Goal: Download file/media

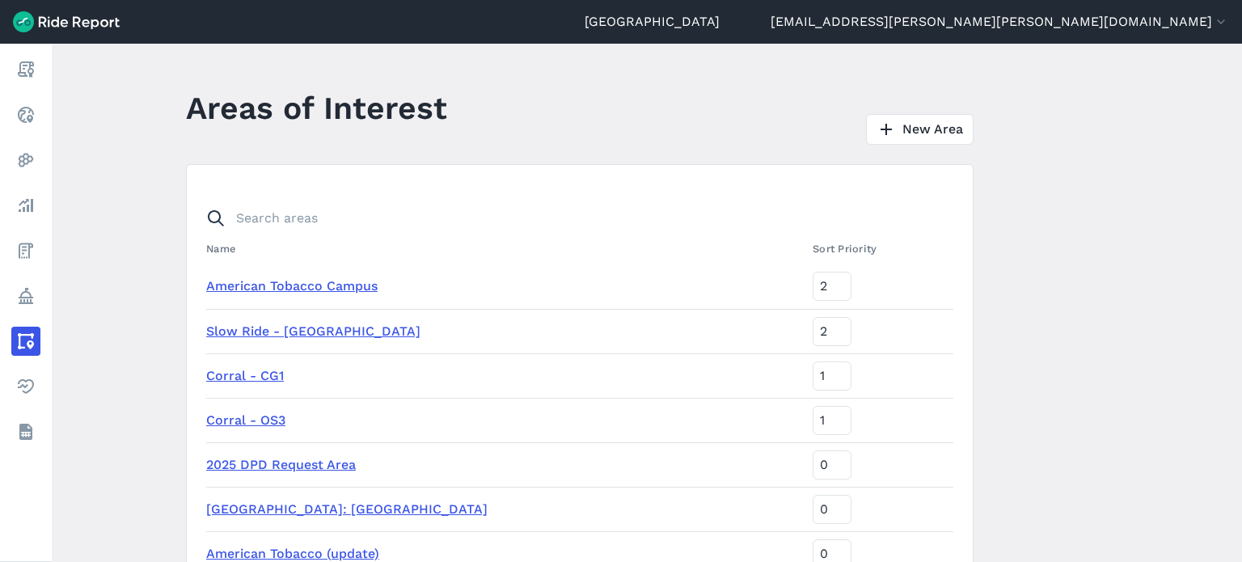
scroll to position [566, 0]
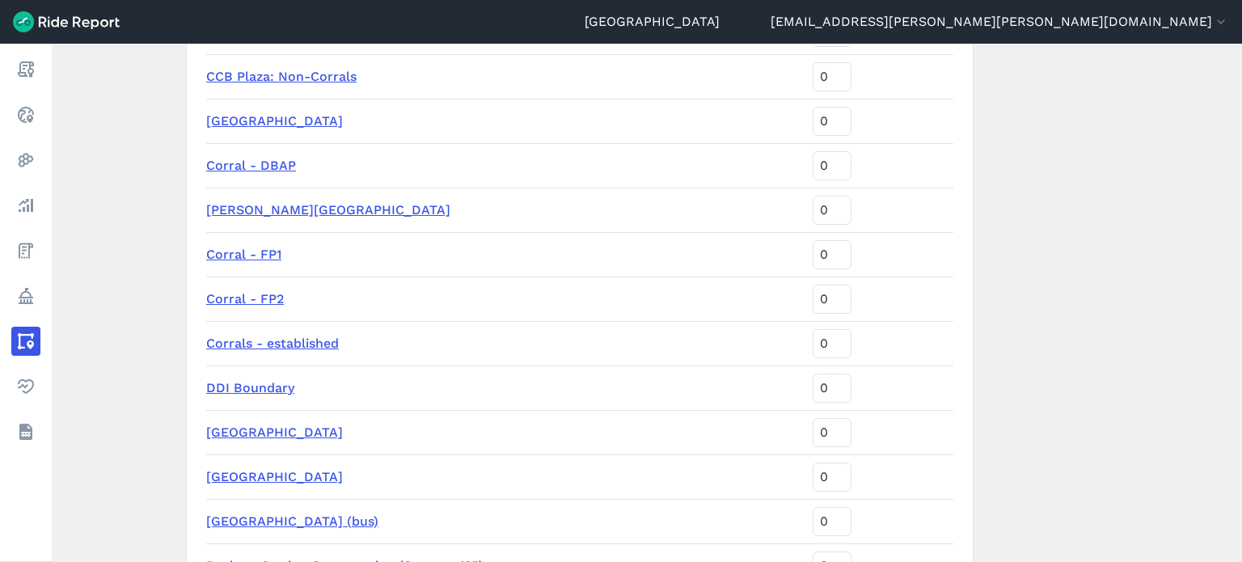
click at [1135, 168] on main "Areas of Interest New Area Name Sort Priority American Tobacco Campus 2 Slow Ri…" at bounding box center [647, 303] width 1191 height 519
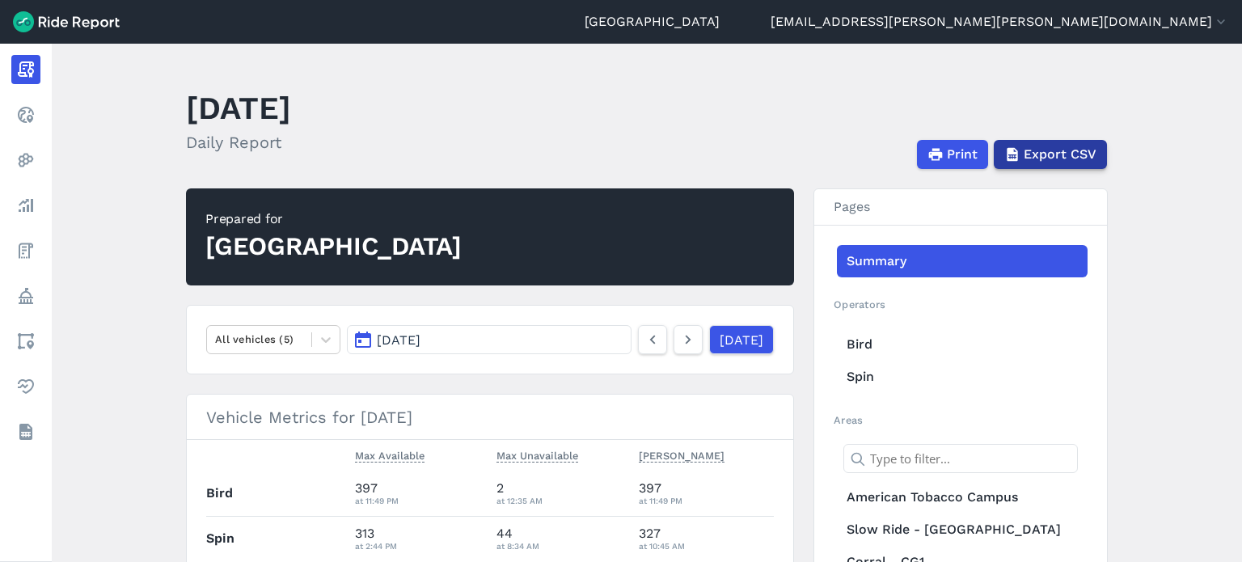
click at [1085, 153] on span "Export CSV" at bounding box center [1060, 154] width 73 height 19
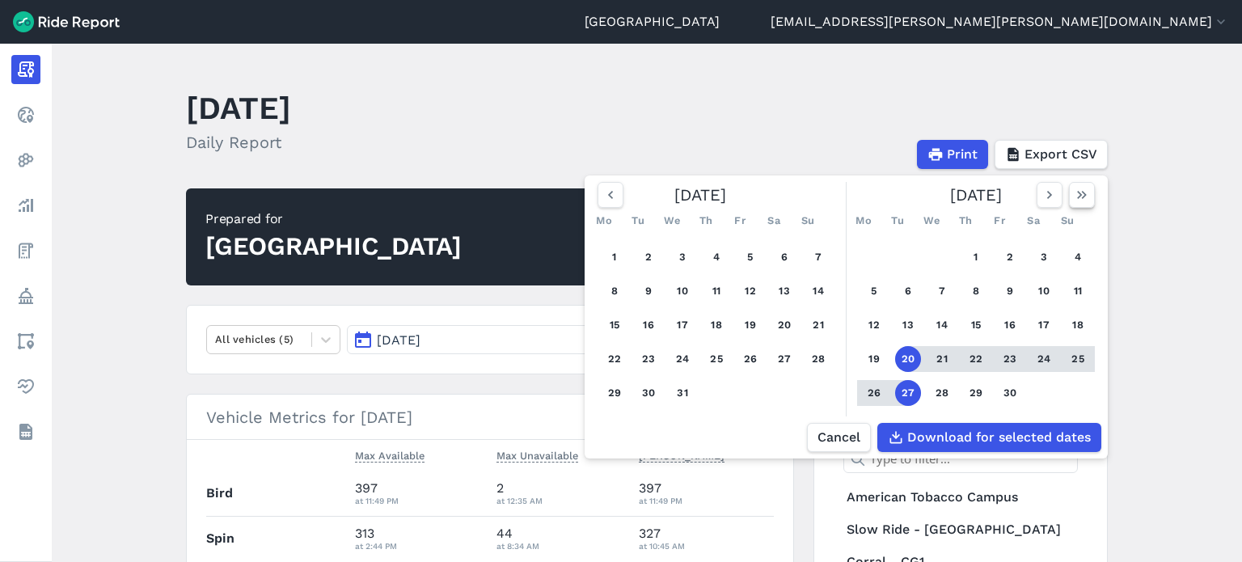
click at [1078, 197] on icon "button" at bounding box center [1082, 195] width 16 height 16
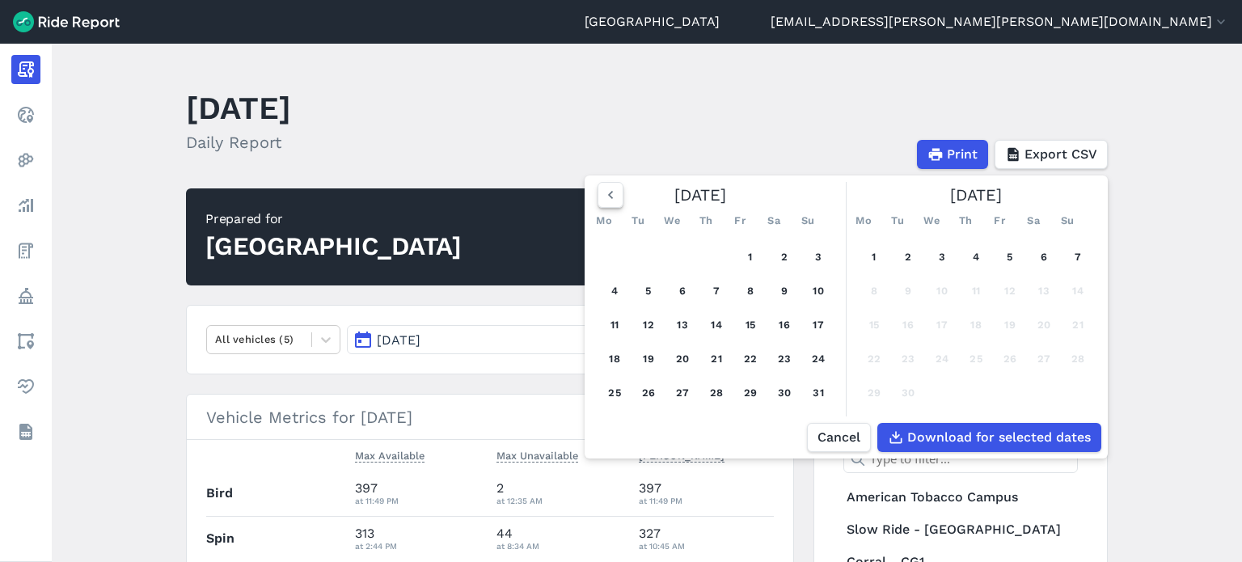
click at [616, 197] on icon "button" at bounding box center [611, 195] width 16 height 16
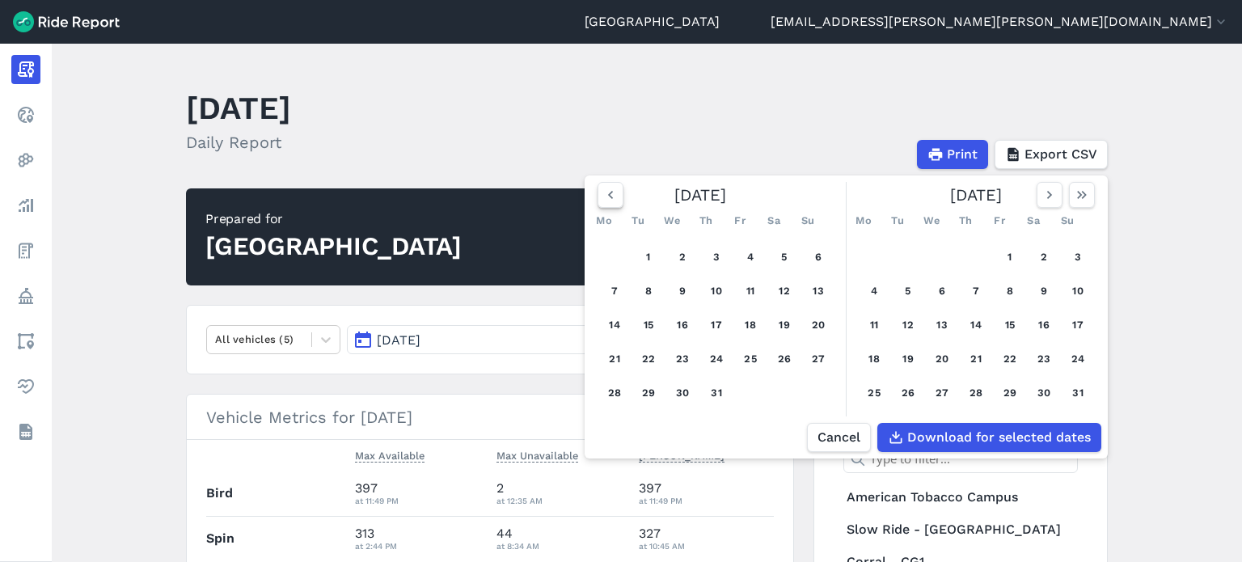
click at [616, 197] on icon "button" at bounding box center [611, 195] width 16 height 16
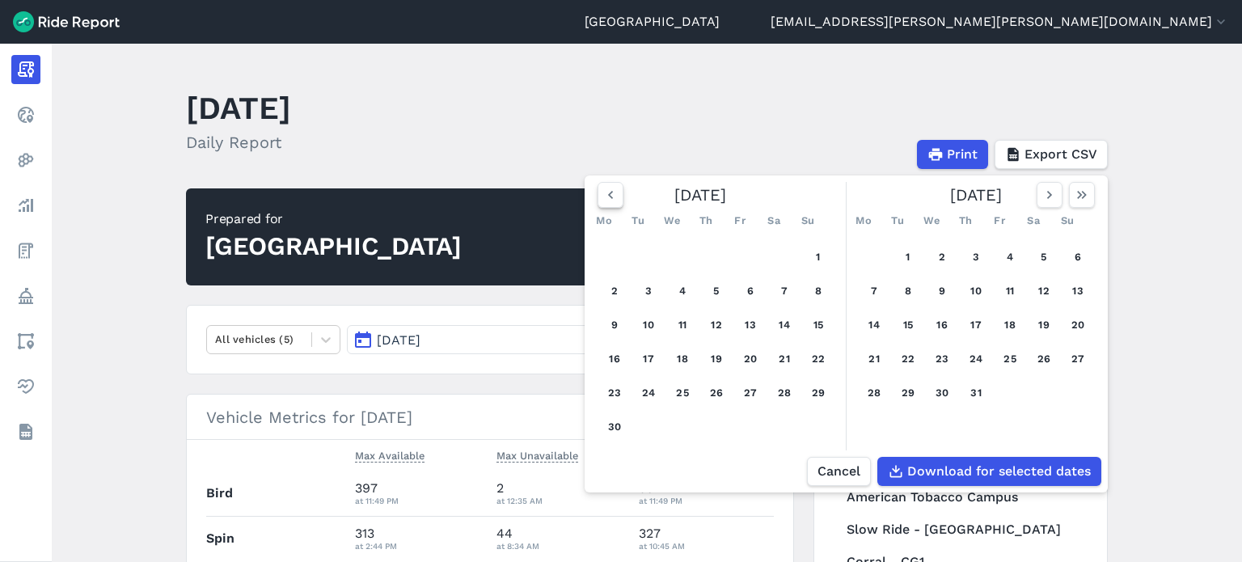
click at [616, 197] on icon "button" at bounding box center [611, 195] width 16 height 16
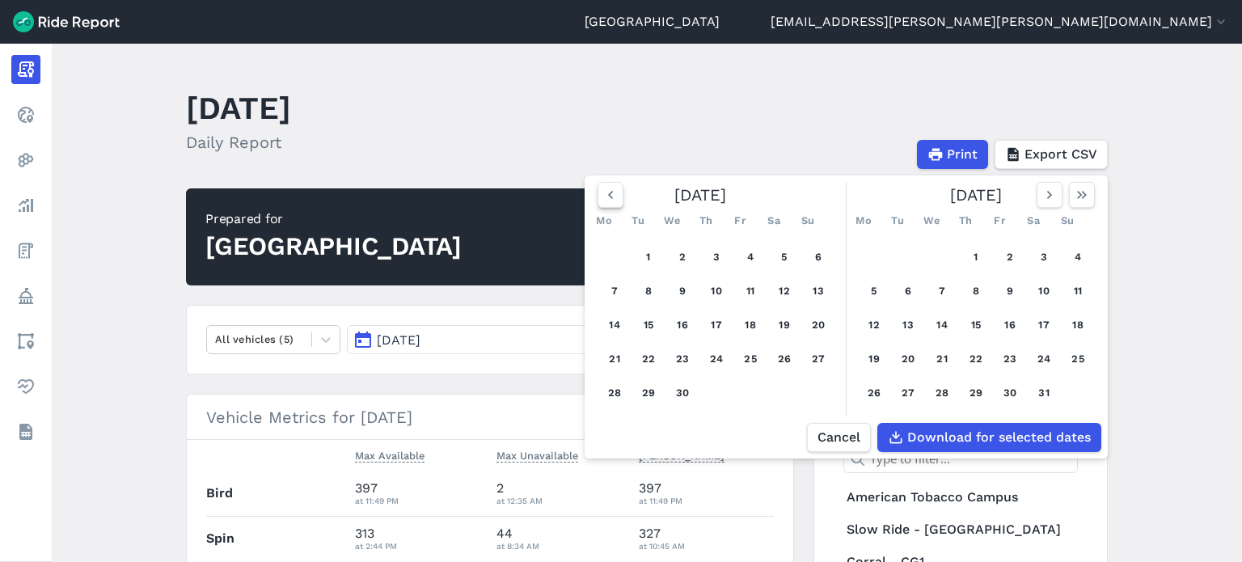
click at [616, 197] on icon "button" at bounding box center [611, 195] width 16 height 16
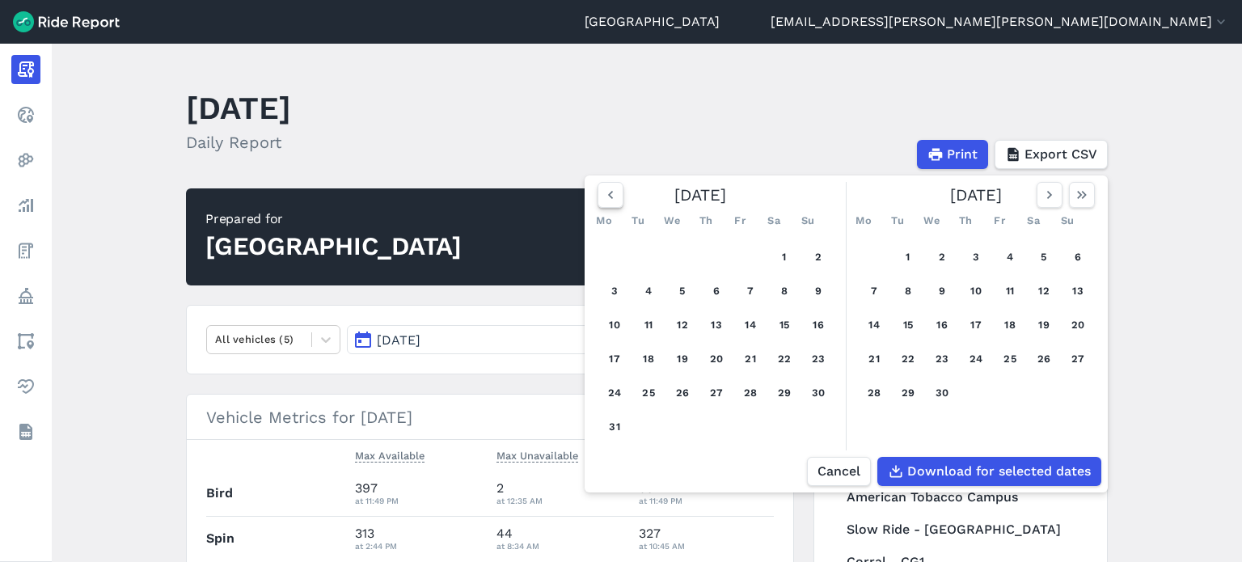
click at [616, 197] on icon "button" at bounding box center [611, 195] width 16 height 16
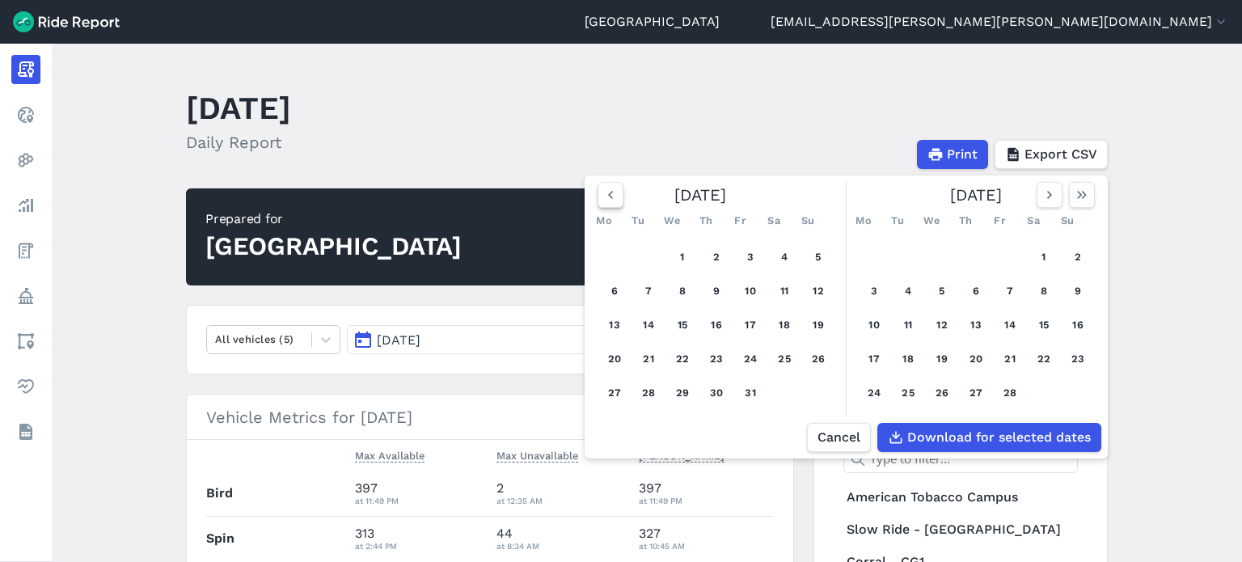
click at [616, 197] on icon "button" at bounding box center [611, 195] width 16 height 16
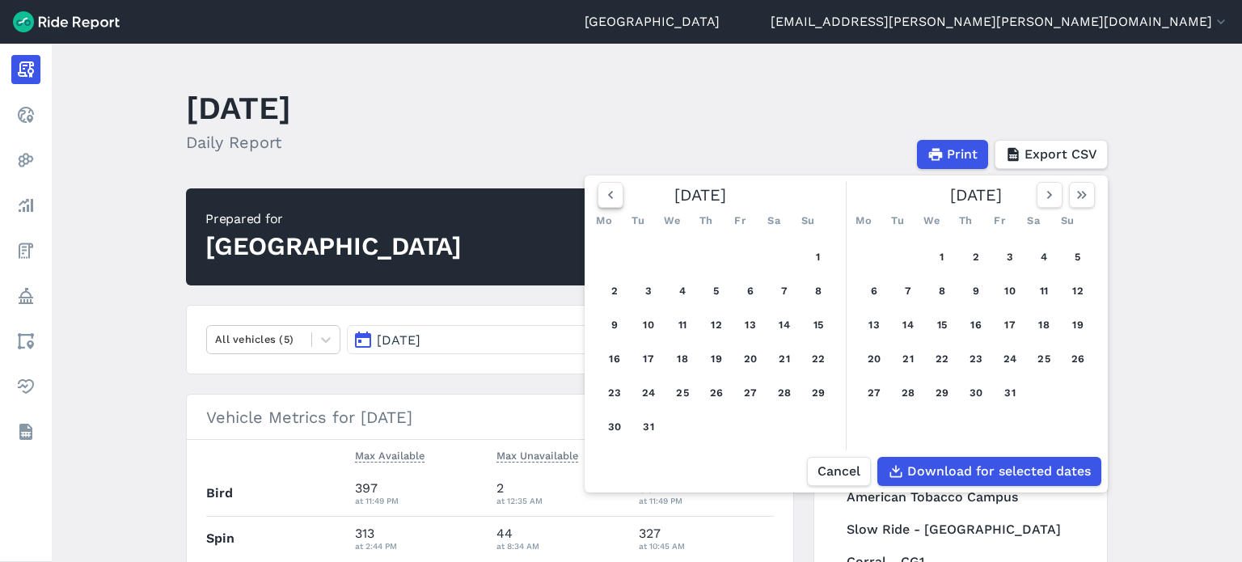
click at [616, 197] on icon "button" at bounding box center [611, 195] width 16 height 16
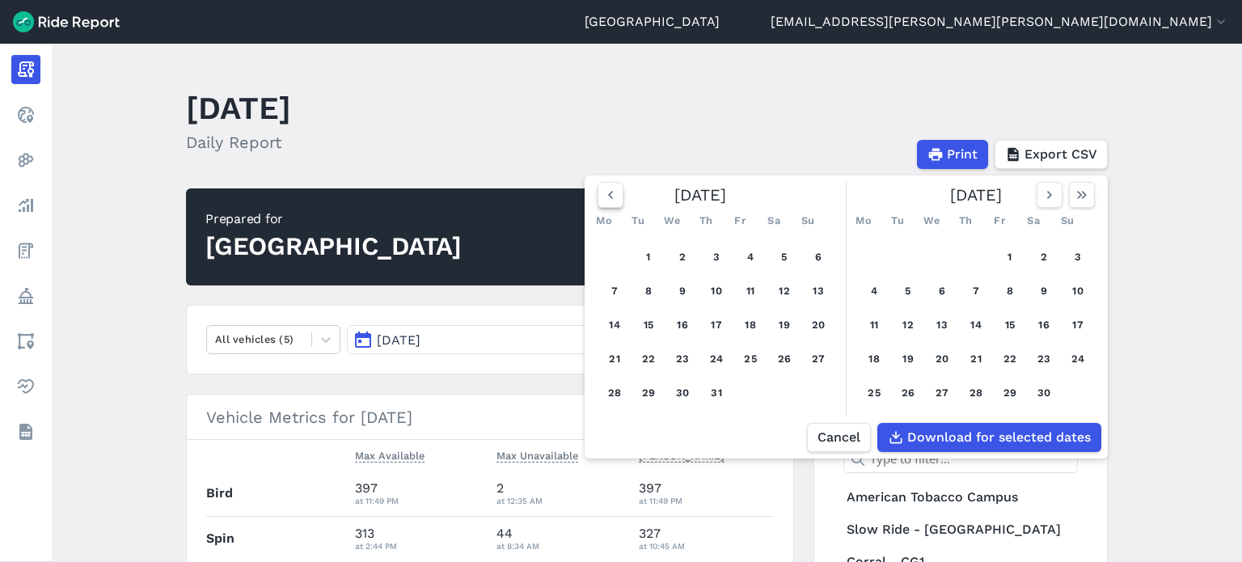
click at [616, 197] on icon "button" at bounding box center [611, 195] width 16 height 16
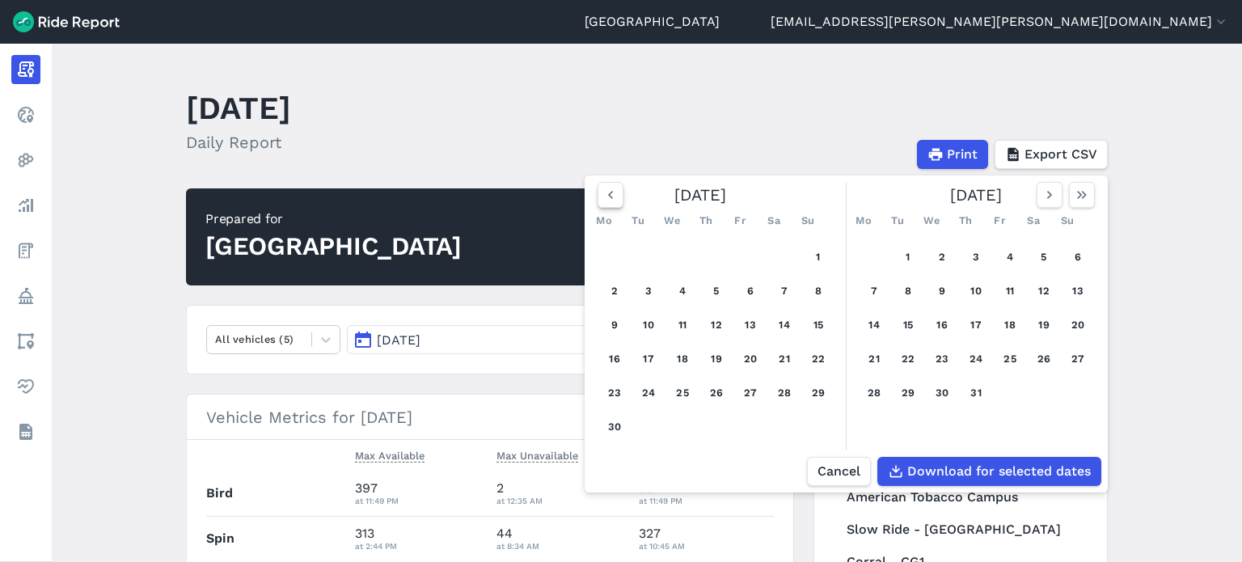
click at [616, 197] on icon "button" at bounding box center [611, 195] width 16 height 16
click at [605, 197] on icon "button" at bounding box center [611, 195] width 16 height 16
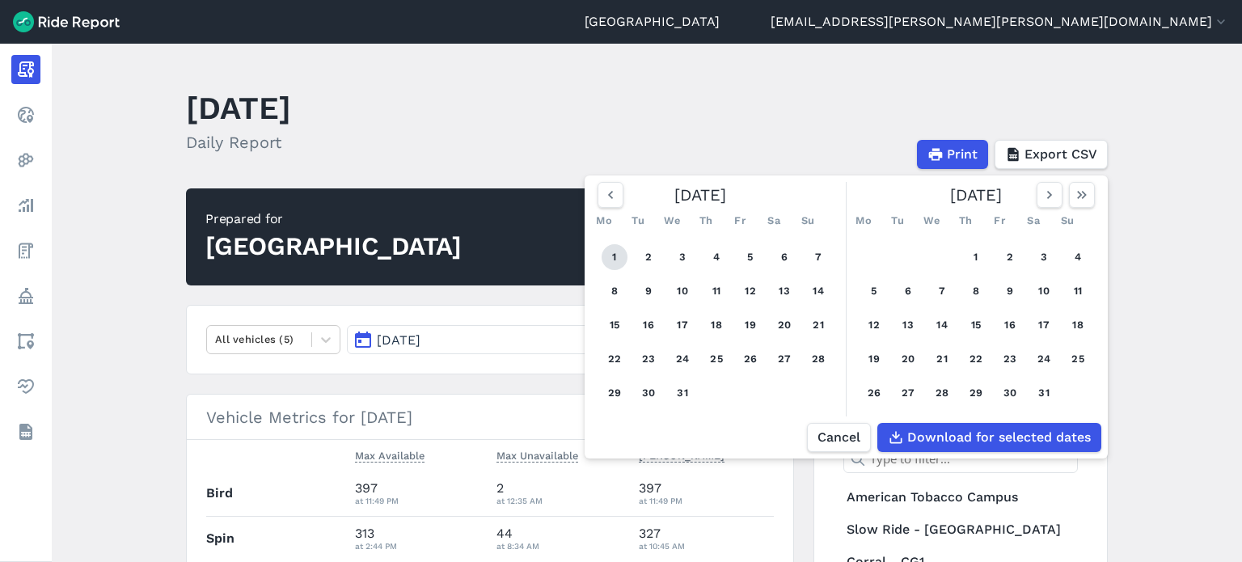
click at [616, 258] on button "1" at bounding box center [615, 257] width 26 height 26
click at [1048, 197] on use "button" at bounding box center [1050, 195] width 5 height 8
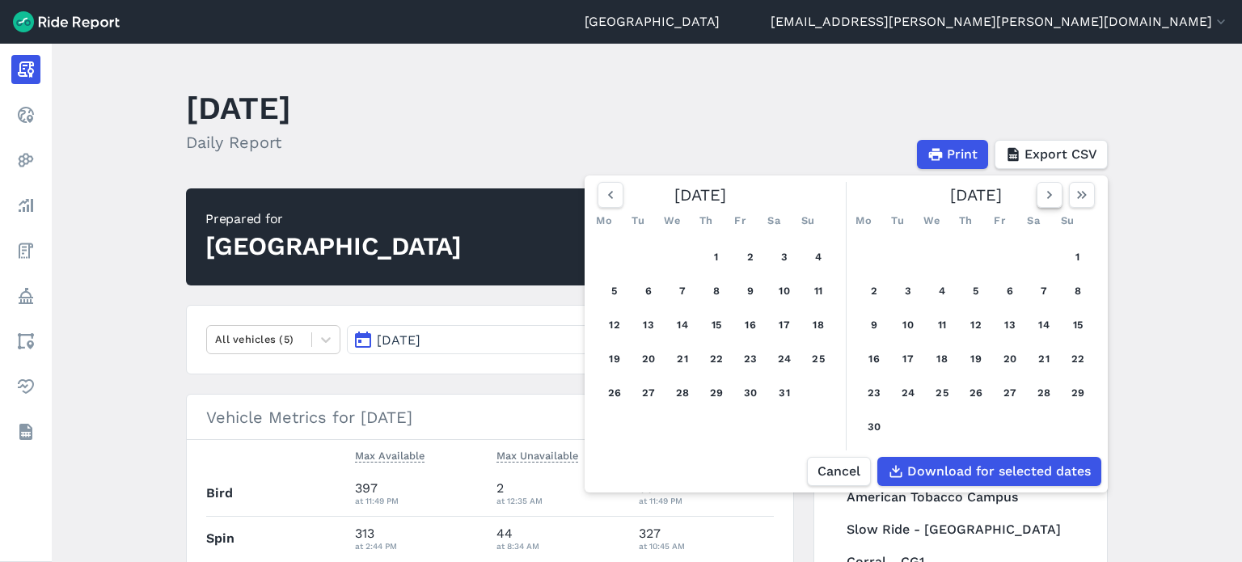
click at [1045, 197] on icon "button" at bounding box center [1050, 195] width 16 height 16
click at [1048, 197] on use "button" at bounding box center [1050, 195] width 5 height 8
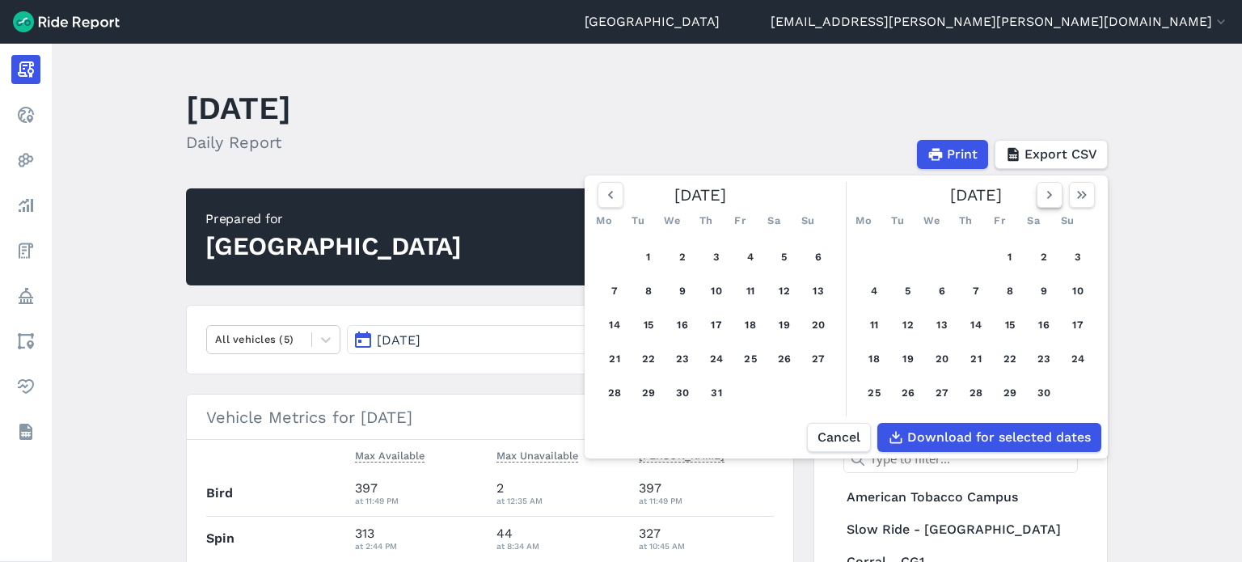
click at [1039, 204] on button "button" at bounding box center [1050, 195] width 26 height 26
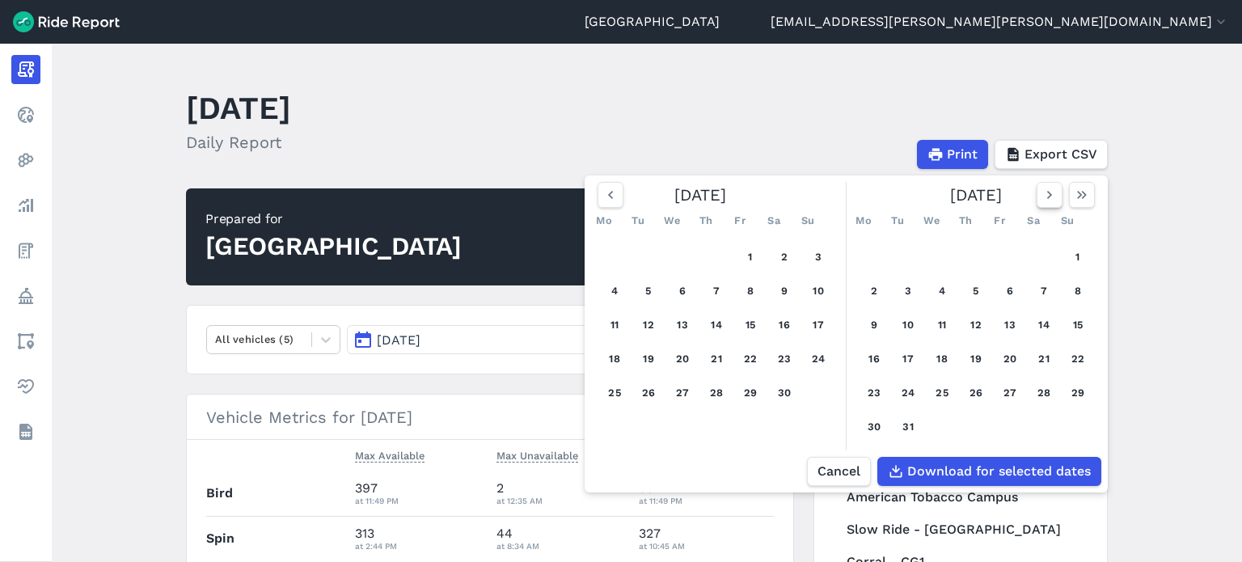
click at [1044, 203] on icon "button" at bounding box center [1050, 195] width 16 height 16
click at [1048, 197] on icon "button" at bounding box center [1050, 195] width 16 height 16
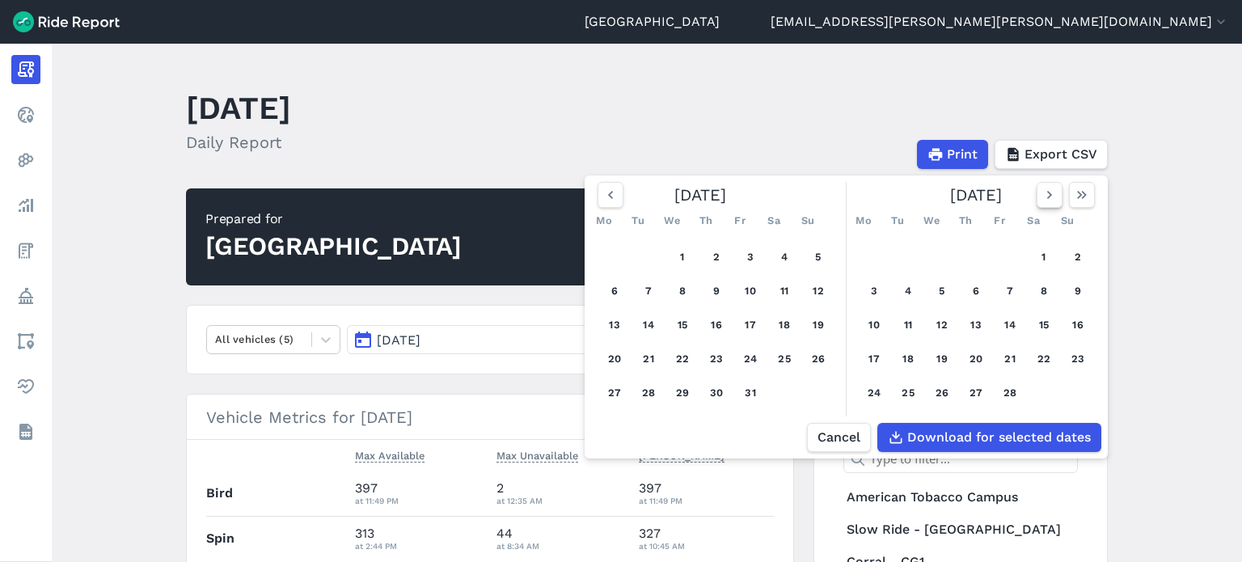
click at [1048, 197] on icon "button" at bounding box center [1050, 195] width 16 height 16
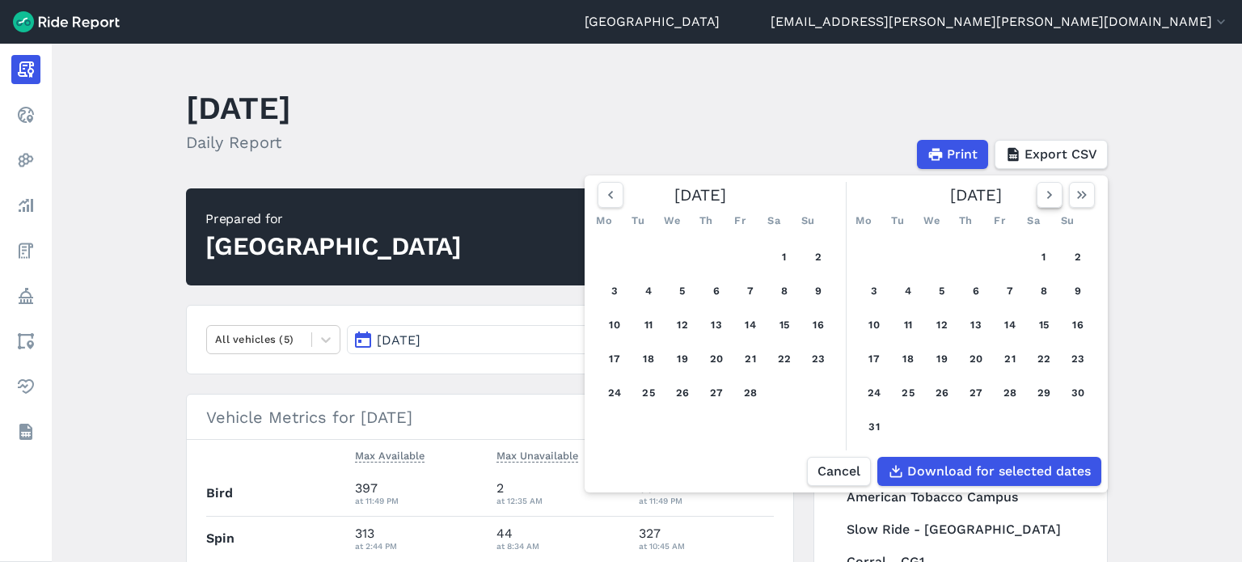
click at [1048, 197] on icon "button" at bounding box center [1050, 195] width 16 height 16
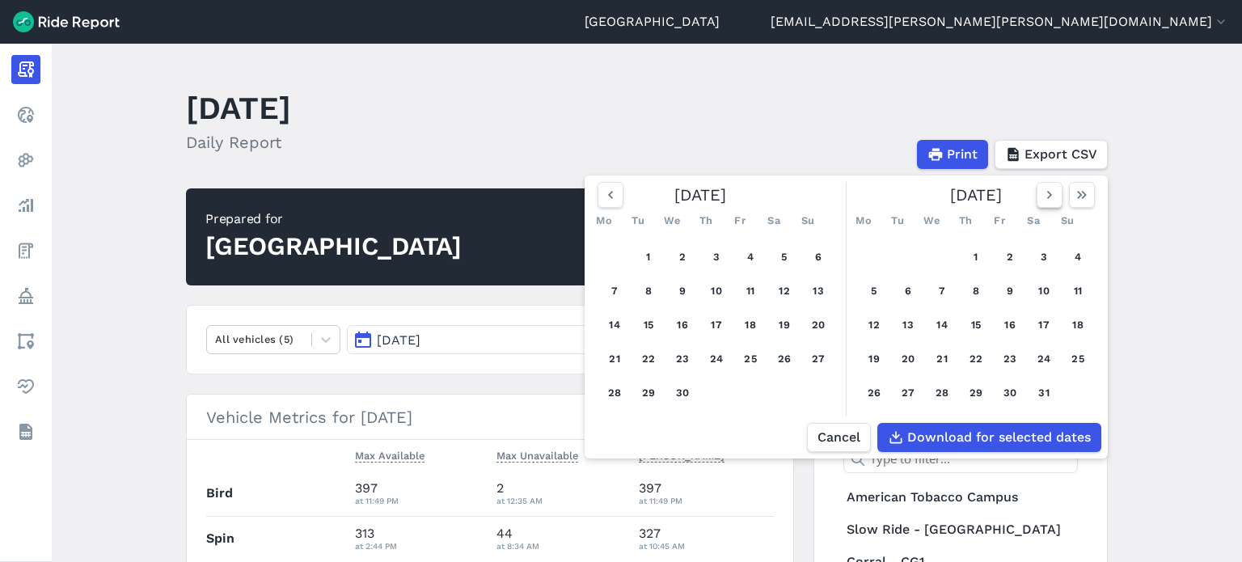
click at [1048, 197] on icon "button" at bounding box center [1050, 195] width 16 height 16
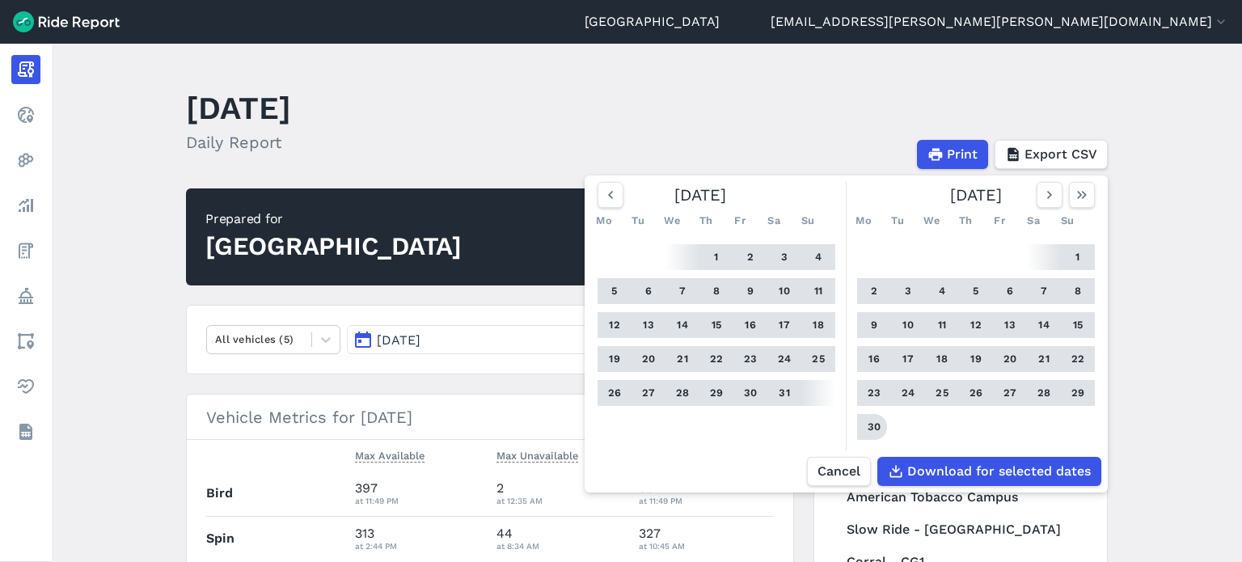
click at [877, 429] on button "30" at bounding box center [874, 427] width 26 height 26
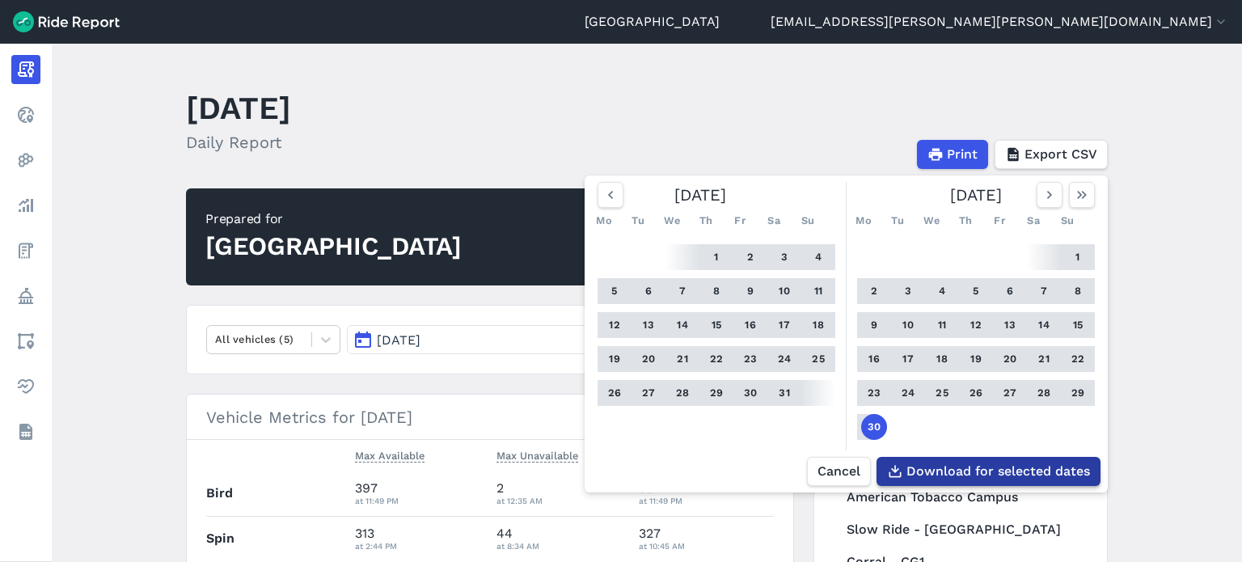
click at [951, 466] on span "Download for selected dates" at bounding box center [999, 471] width 184 height 19
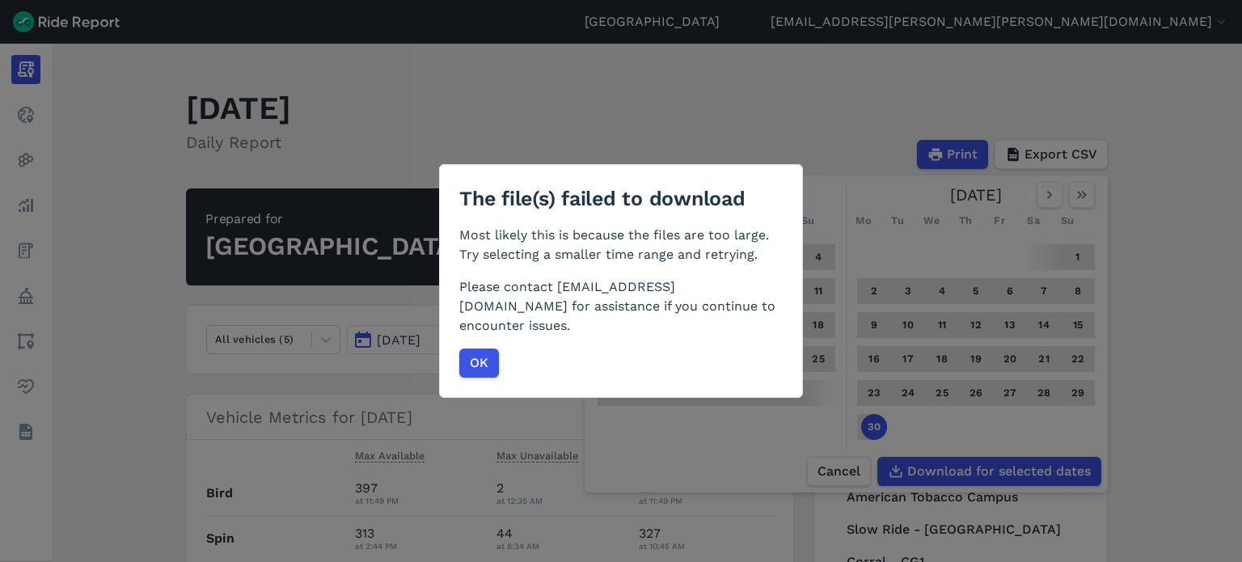
click at [600, 265] on p "Most likely this is because the files are too large. Try selecting a smaller ti…" at bounding box center [621, 245] width 324 height 39
click at [483, 353] on span "OK" at bounding box center [478, 362] width 19 height 19
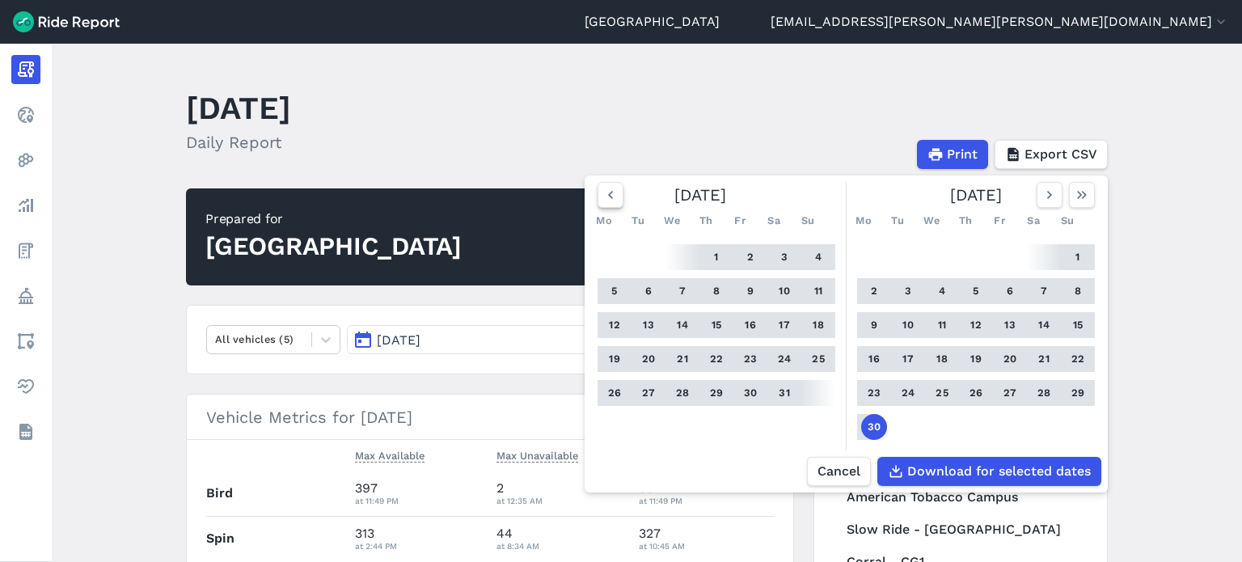
click at [612, 194] on icon "button" at bounding box center [611, 195] width 16 height 16
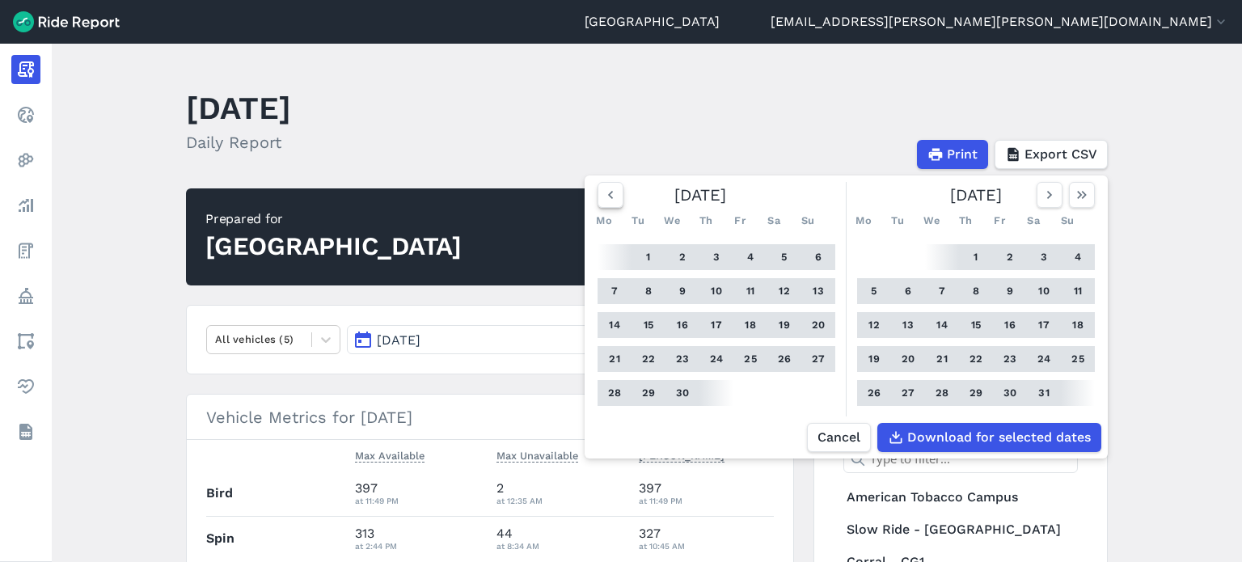
click at [612, 194] on icon "button" at bounding box center [611, 195] width 16 height 16
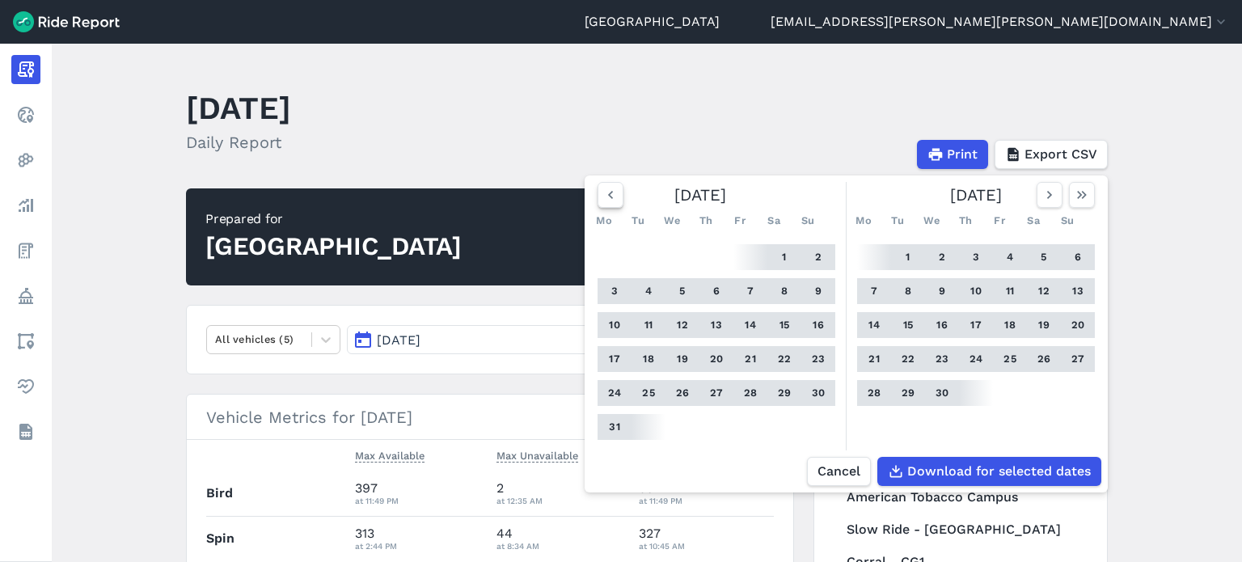
click at [612, 194] on icon "button" at bounding box center [611, 195] width 16 height 16
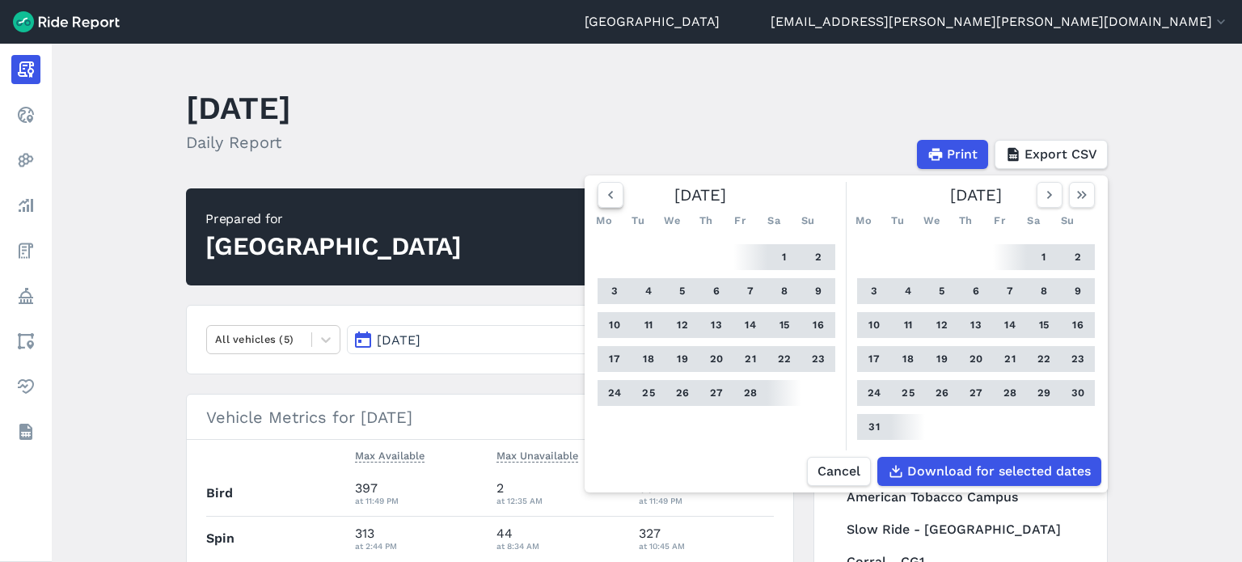
click at [612, 194] on icon "button" at bounding box center [611, 195] width 16 height 16
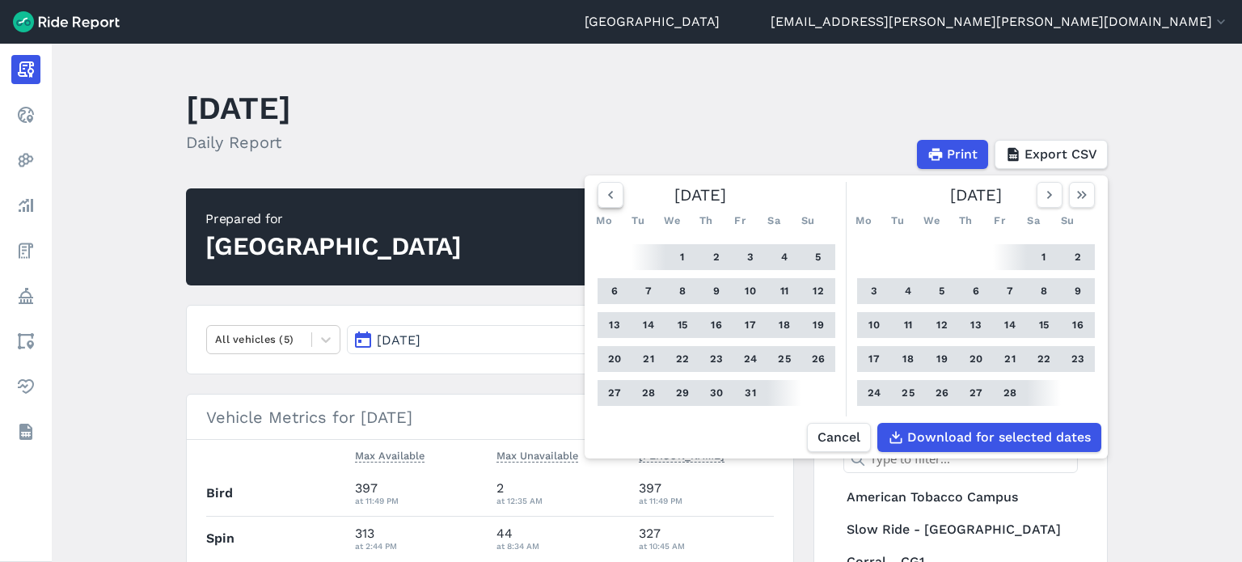
click at [612, 194] on icon "button" at bounding box center [611, 195] width 16 height 16
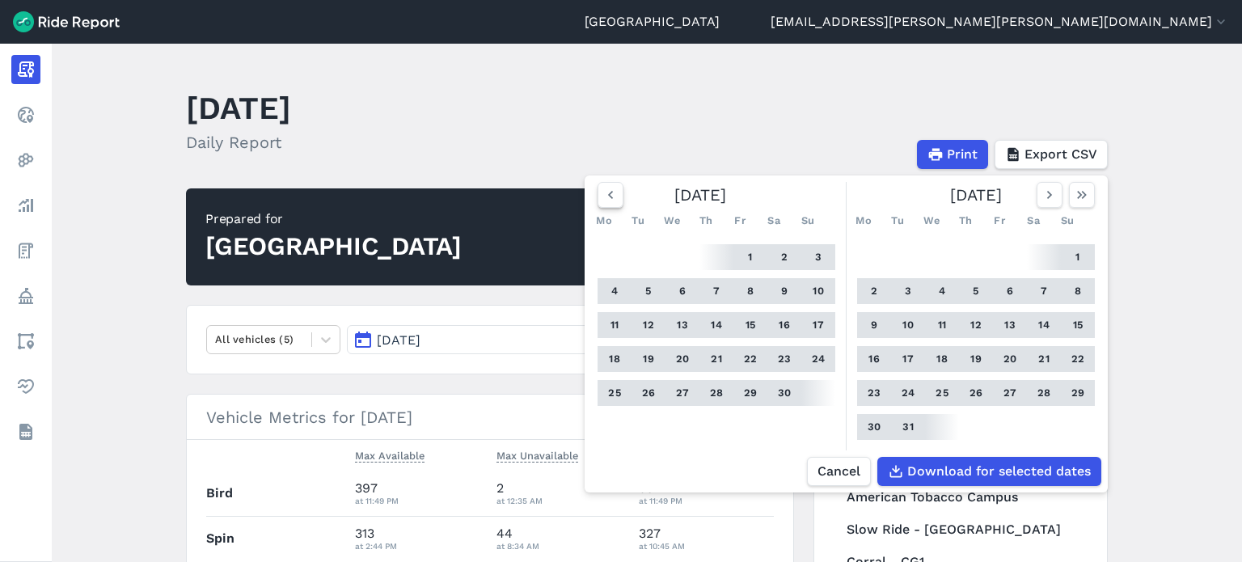
click at [612, 194] on icon "button" at bounding box center [611, 195] width 16 height 16
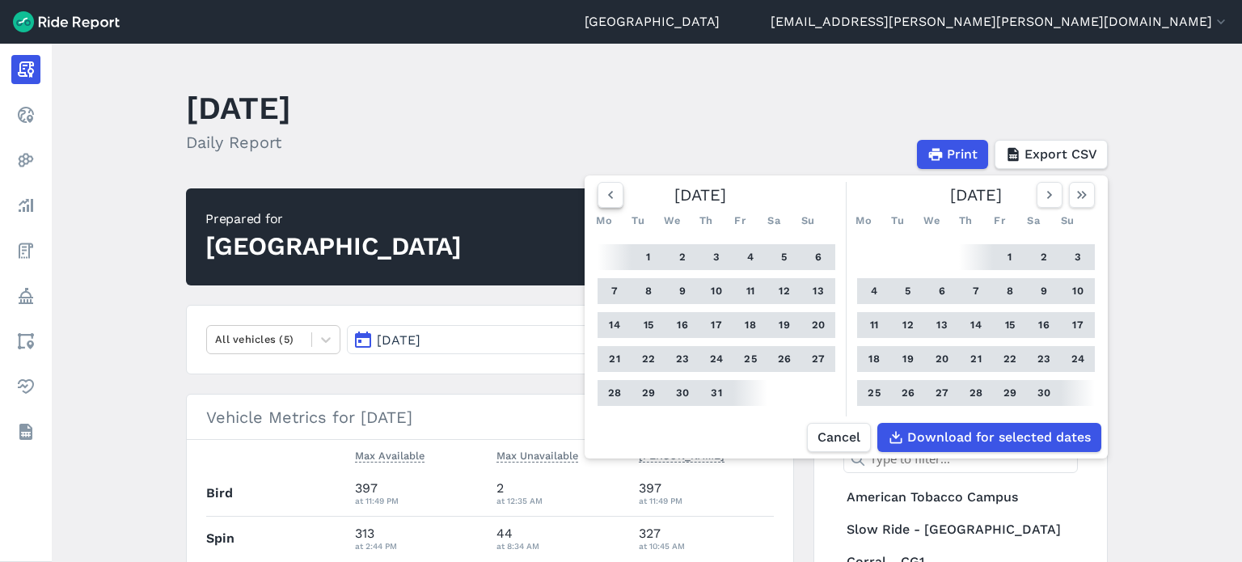
click at [612, 194] on icon "button" at bounding box center [611, 195] width 16 height 16
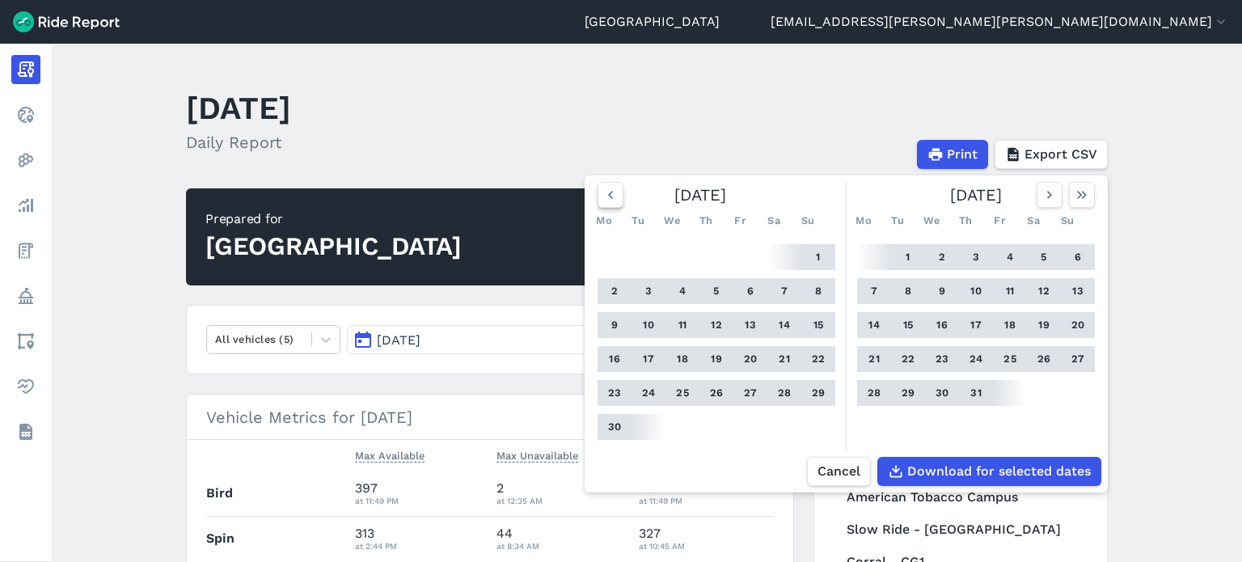
click at [612, 194] on icon "button" at bounding box center [611, 195] width 16 height 16
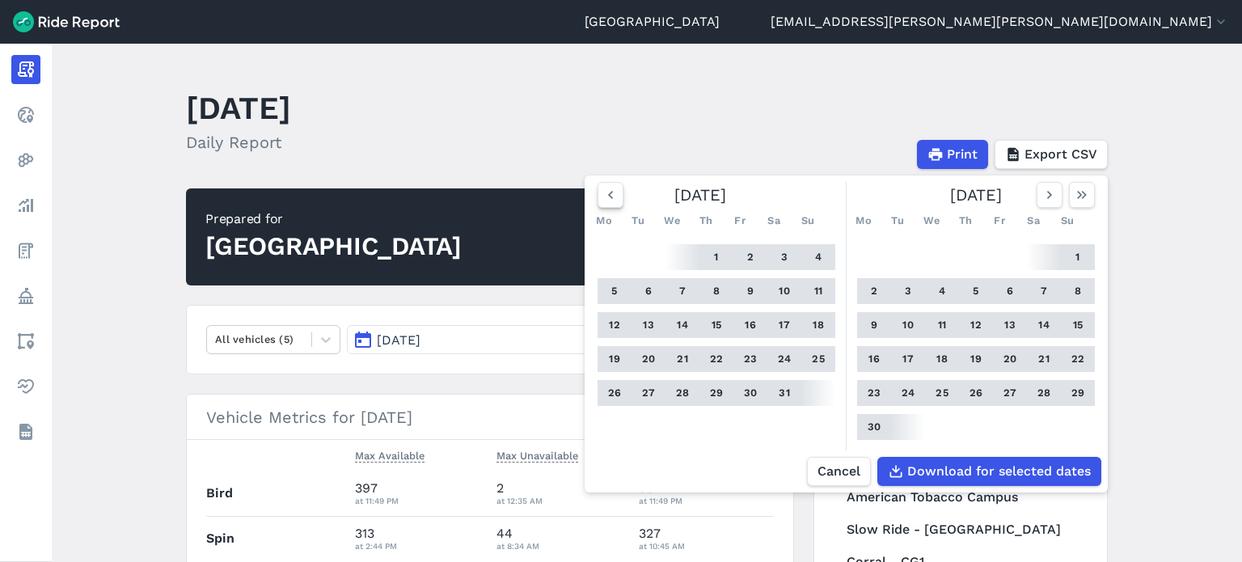
click at [612, 194] on icon "button" at bounding box center [611, 195] width 16 height 16
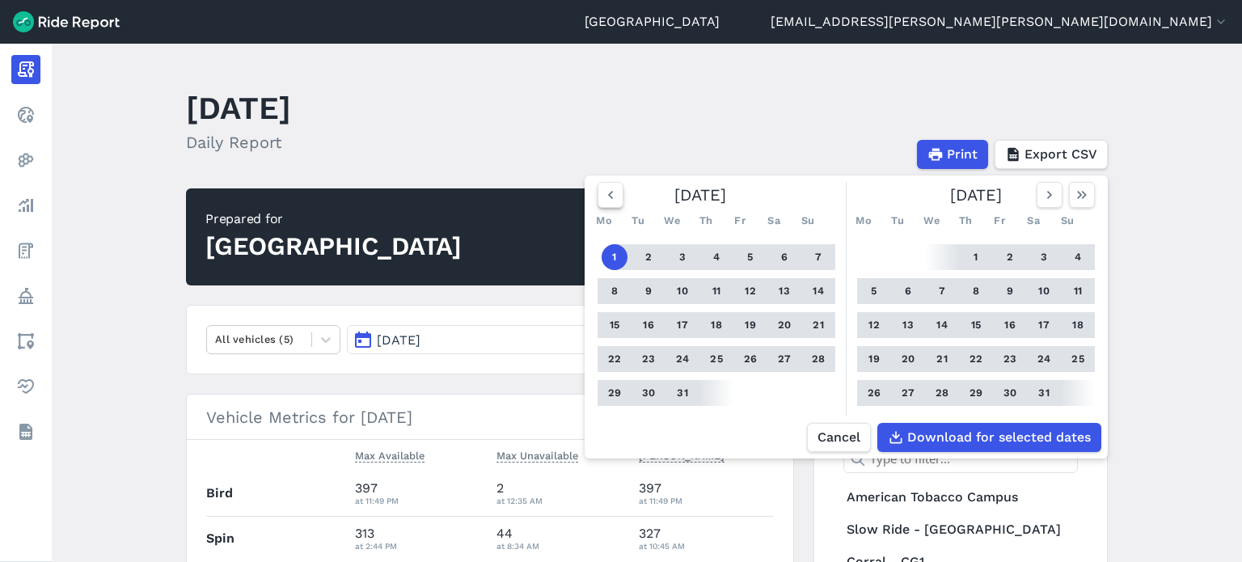
click at [612, 194] on icon "button" at bounding box center [611, 195] width 16 height 16
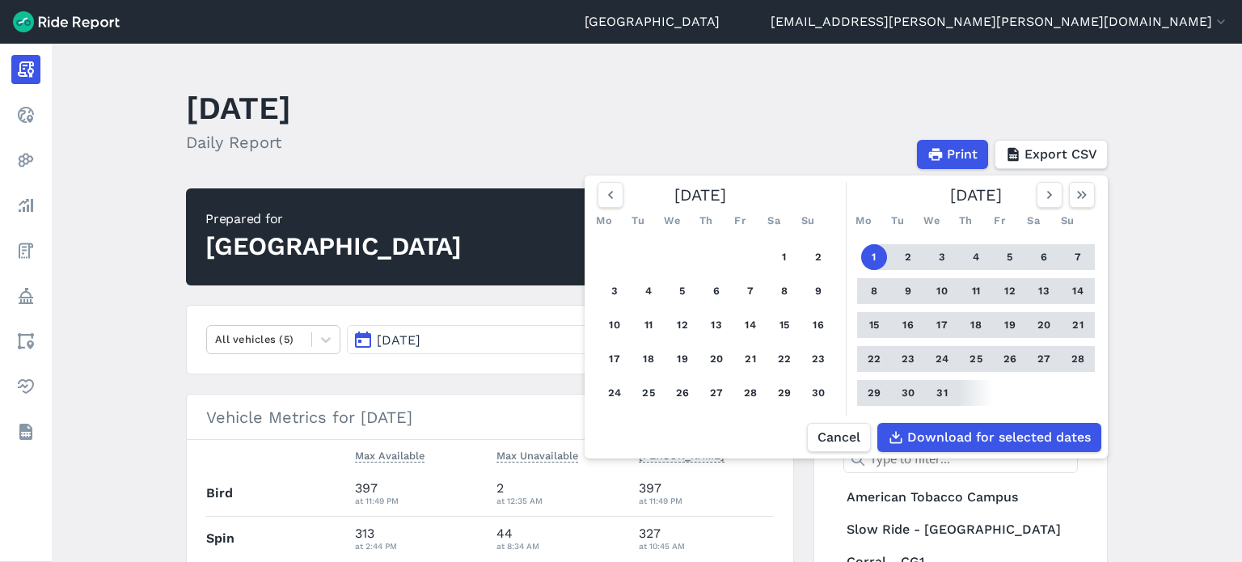
click at [874, 263] on button "1" at bounding box center [874, 257] width 26 height 26
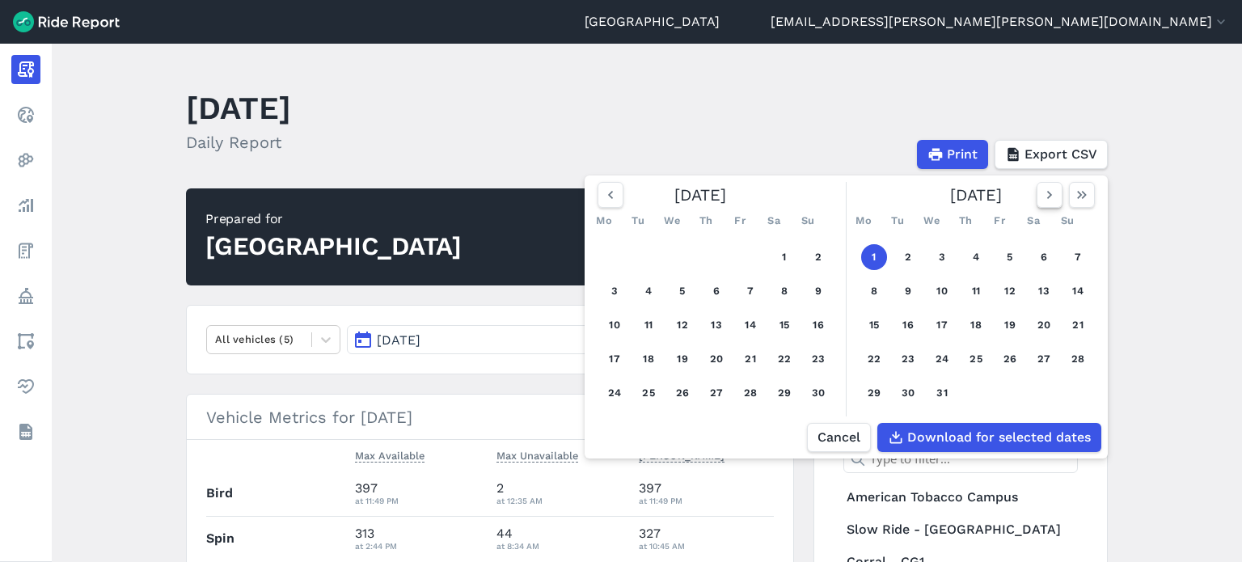
click at [1048, 197] on use "button" at bounding box center [1050, 195] width 5 height 8
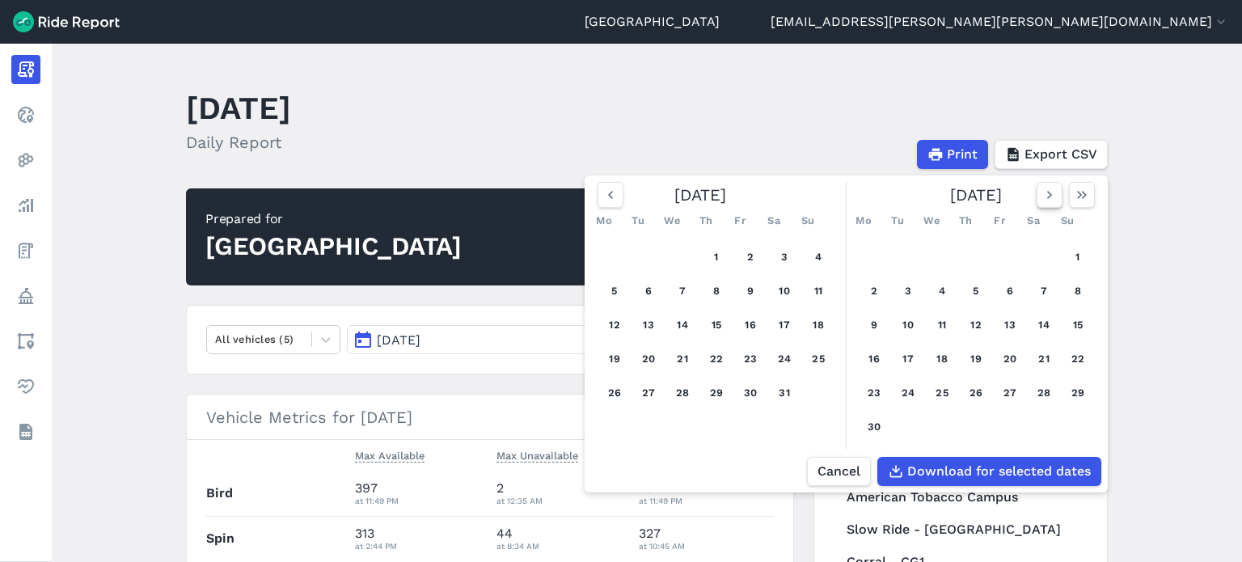
click at [1043, 203] on icon "button" at bounding box center [1050, 195] width 16 height 16
click at [1047, 198] on icon "button" at bounding box center [1050, 195] width 16 height 16
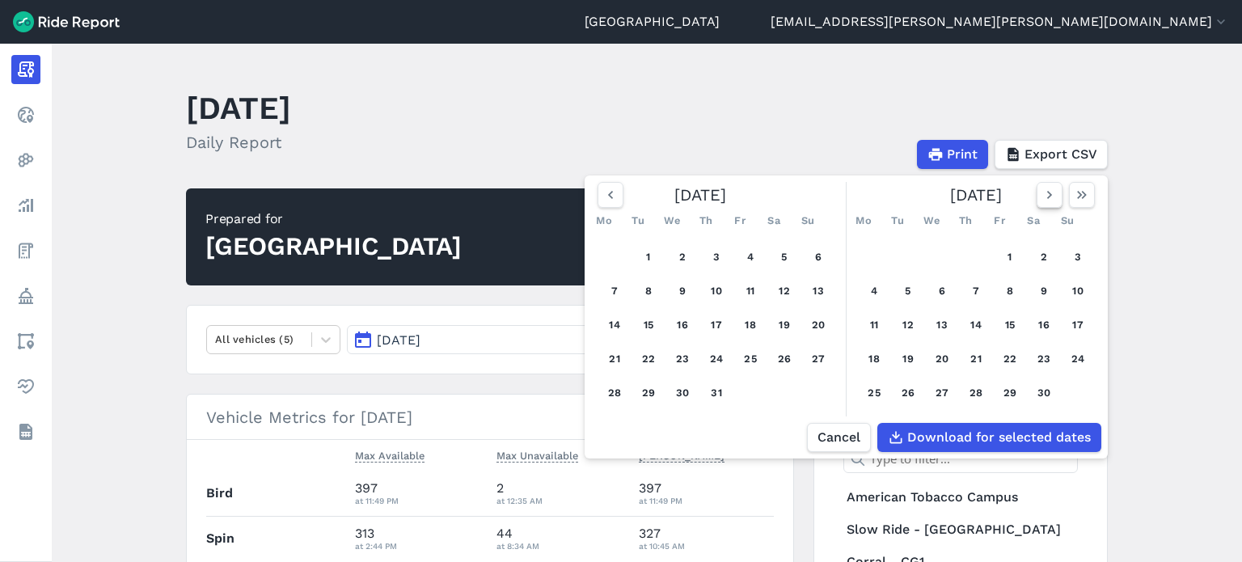
click at [1047, 201] on icon "button" at bounding box center [1050, 195] width 16 height 16
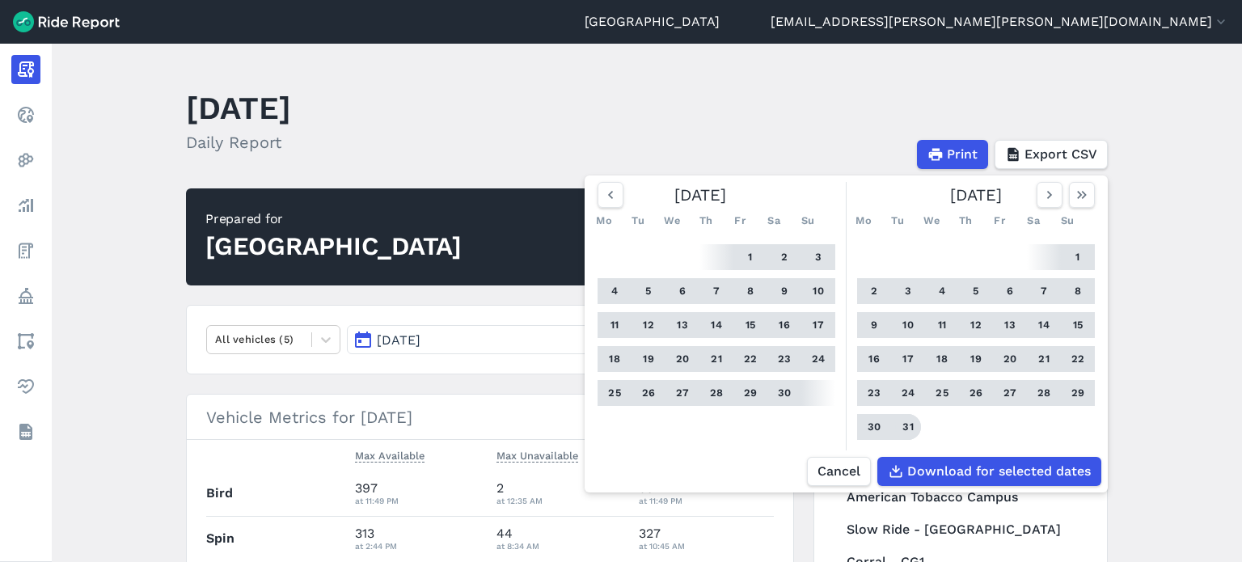
click at [906, 440] on button "31" at bounding box center [908, 427] width 26 height 26
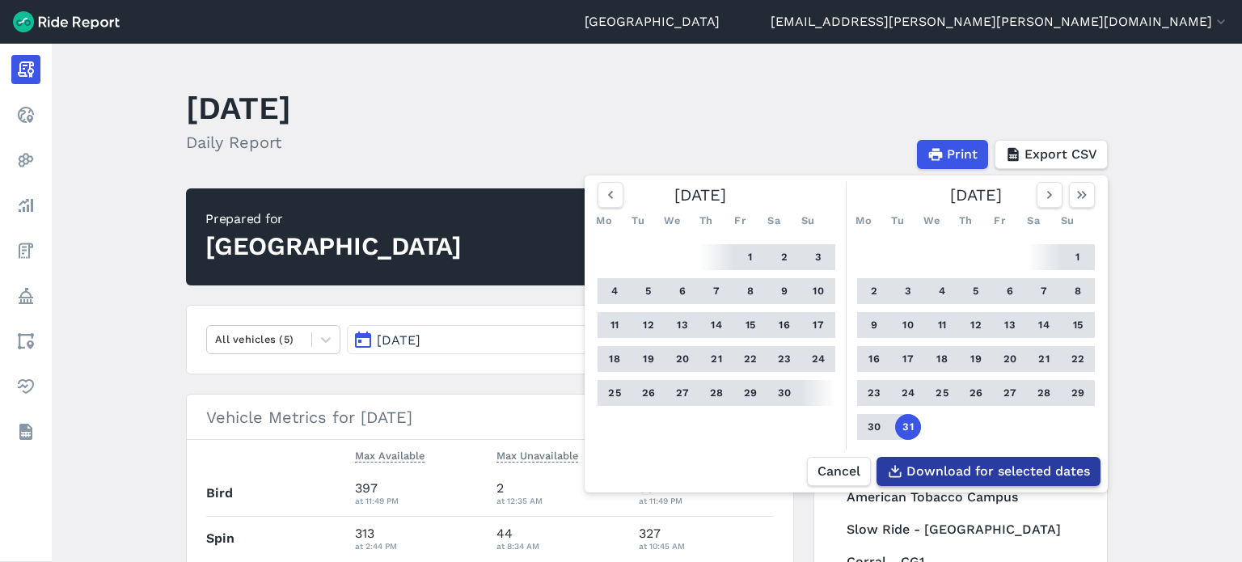
click at [926, 481] on span "Download for selected dates" at bounding box center [999, 471] width 184 height 19
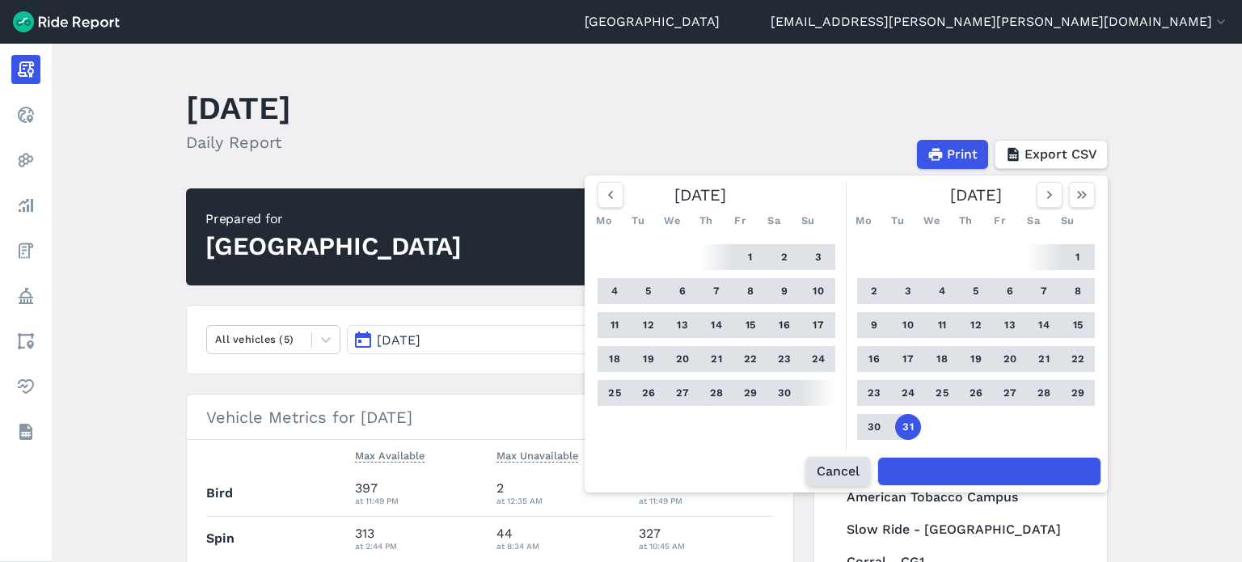
click at [853, 481] on span "Cancel" at bounding box center [838, 471] width 43 height 19
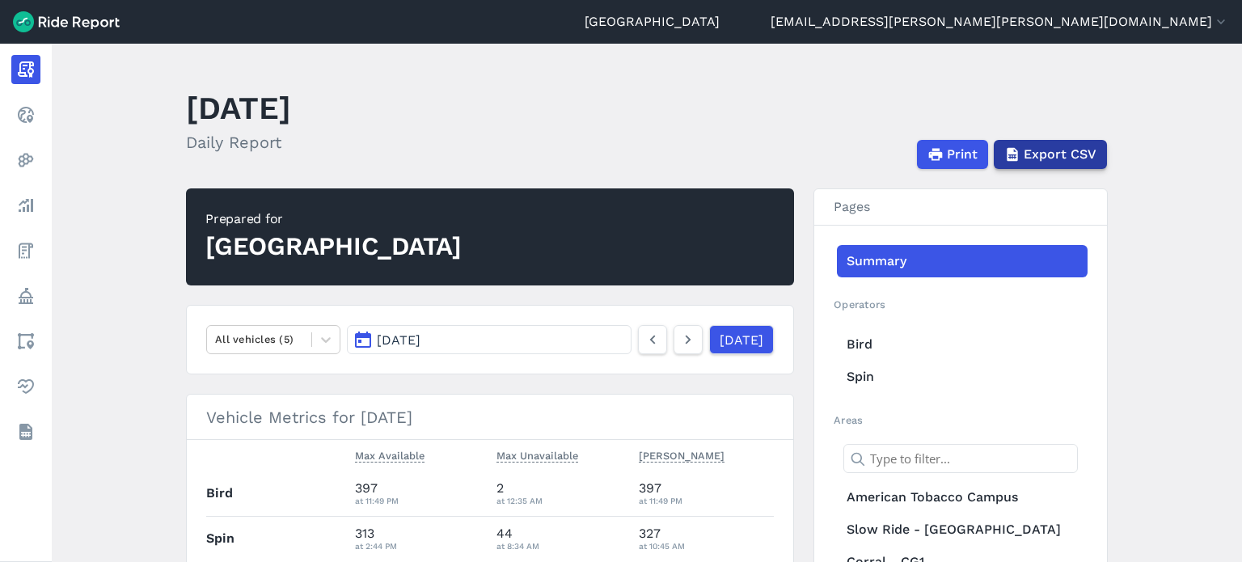
click at [1060, 155] on span "Export CSV" at bounding box center [1060, 154] width 73 height 19
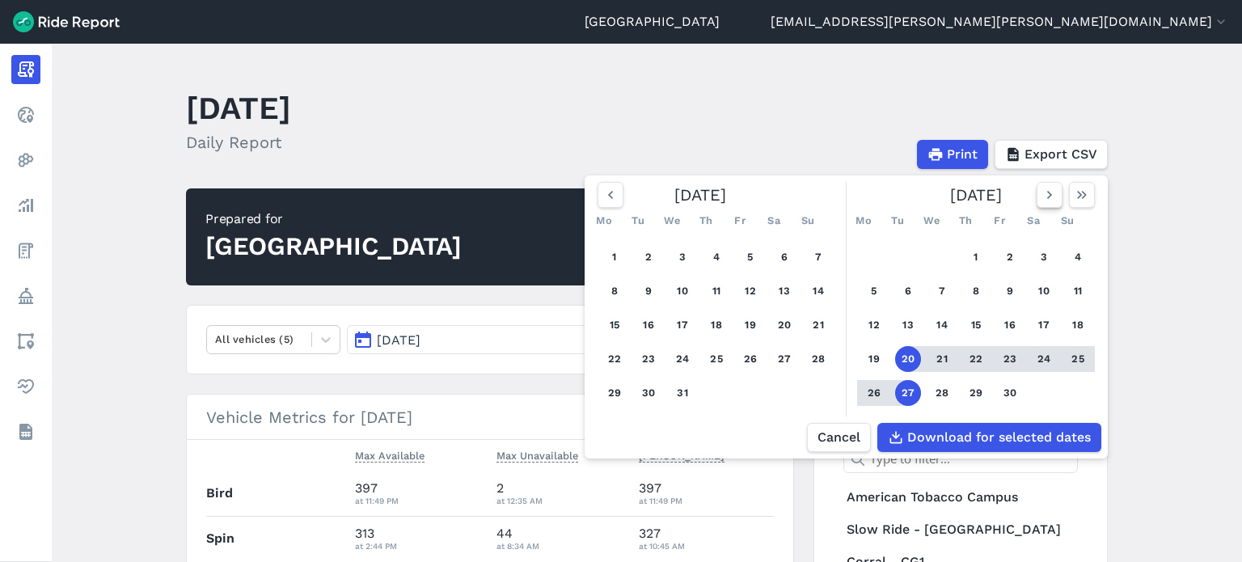
click at [1053, 201] on icon "button" at bounding box center [1050, 195] width 16 height 16
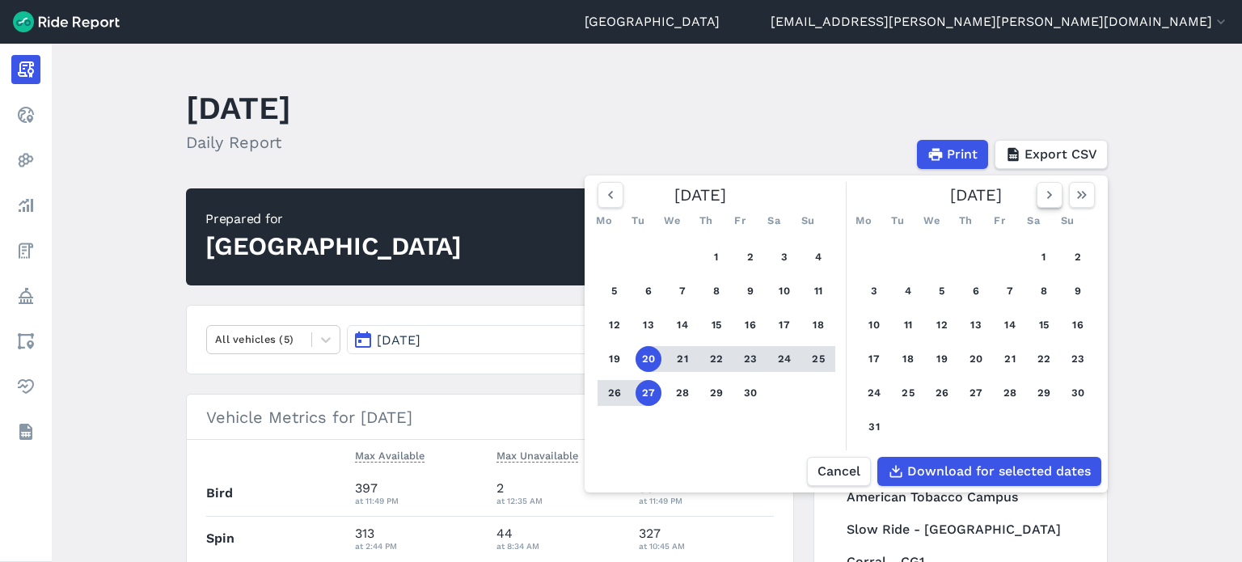
click at [1053, 201] on icon "button" at bounding box center [1050, 195] width 16 height 16
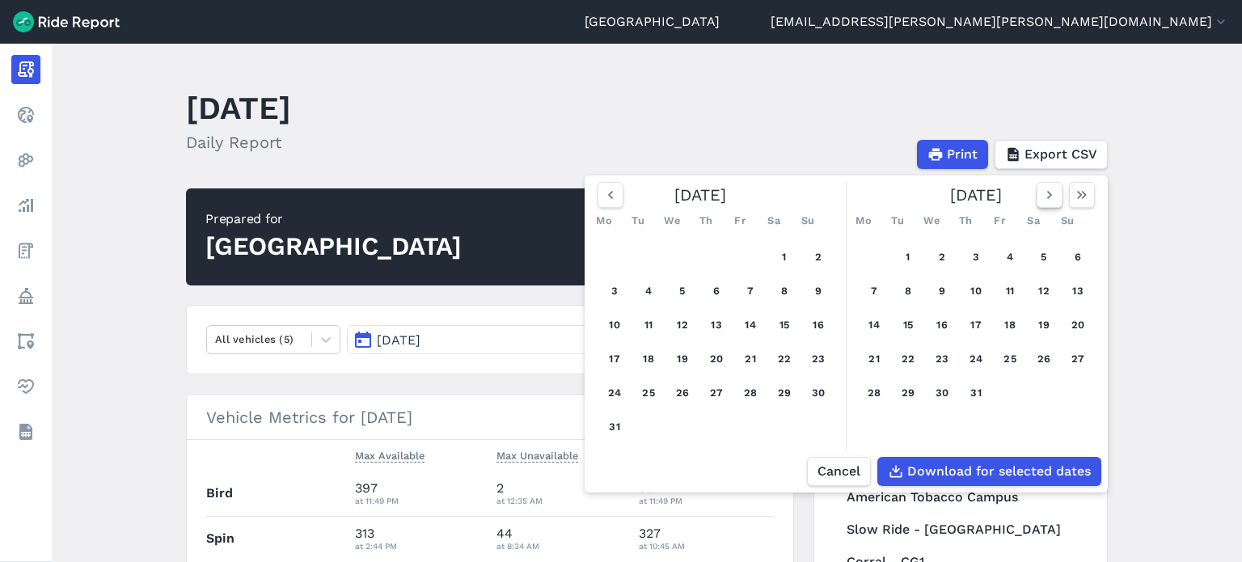
click at [1053, 201] on icon "button" at bounding box center [1050, 195] width 16 height 16
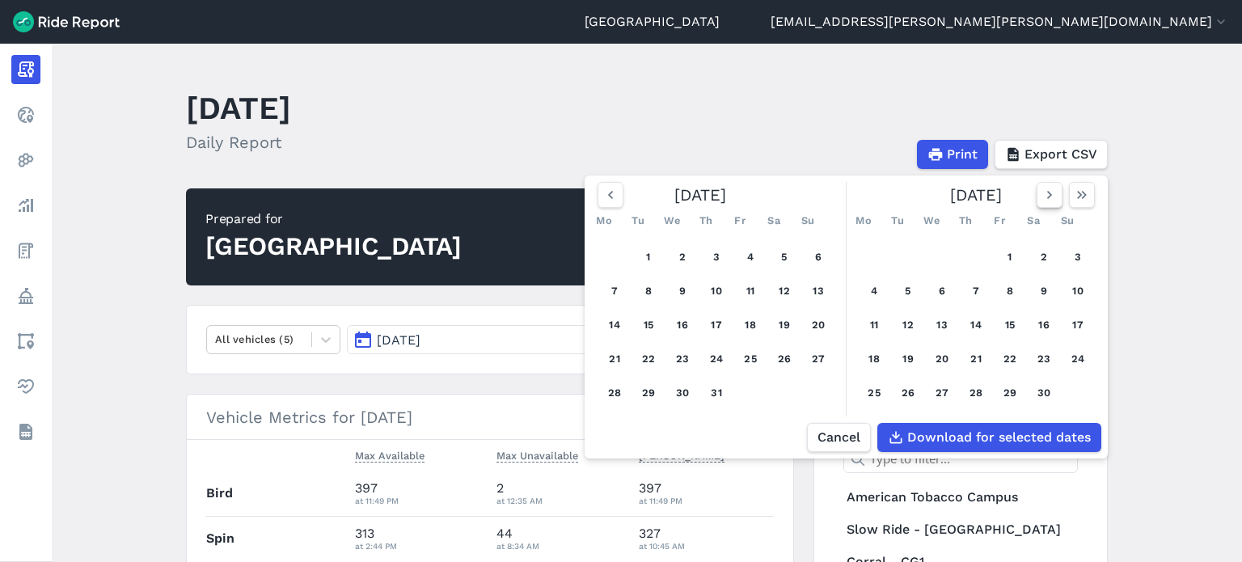
click at [1051, 203] on icon "button" at bounding box center [1050, 195] width 16 height 16
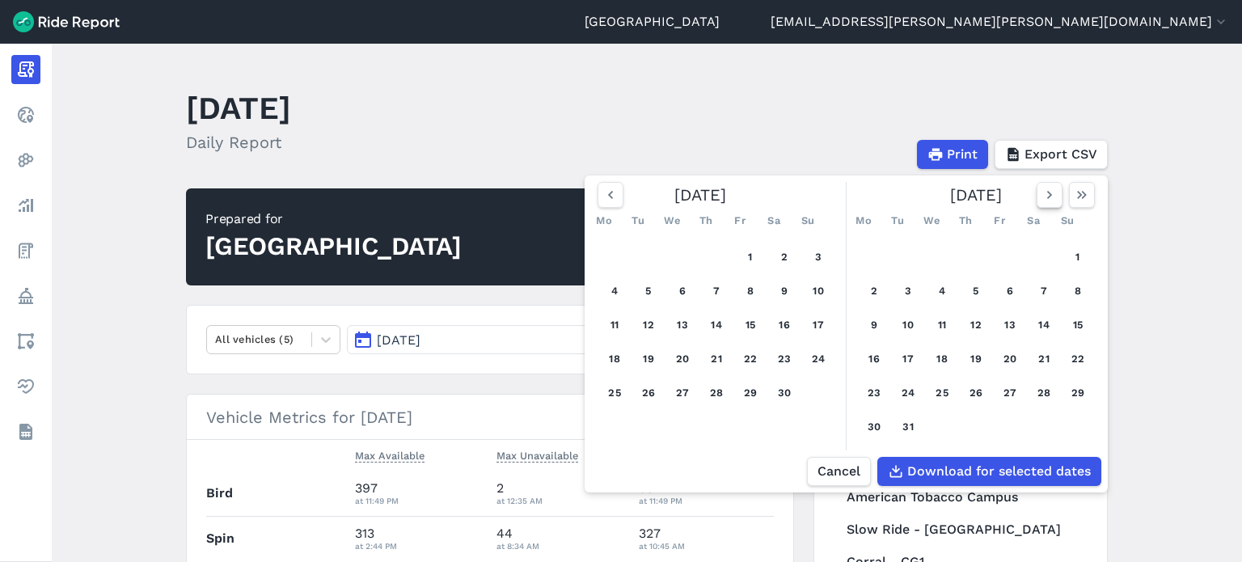
click at [1051, 190] on icon "button" at bounding box center [1050, 195] width 16 height 16
click at [1051, 190] on div "[DATE]" at bounding box center [976, 195] width 251 height 26
click at [1045, 203] on icon "button" at bounding box center [1050, 195] width 16 height 16
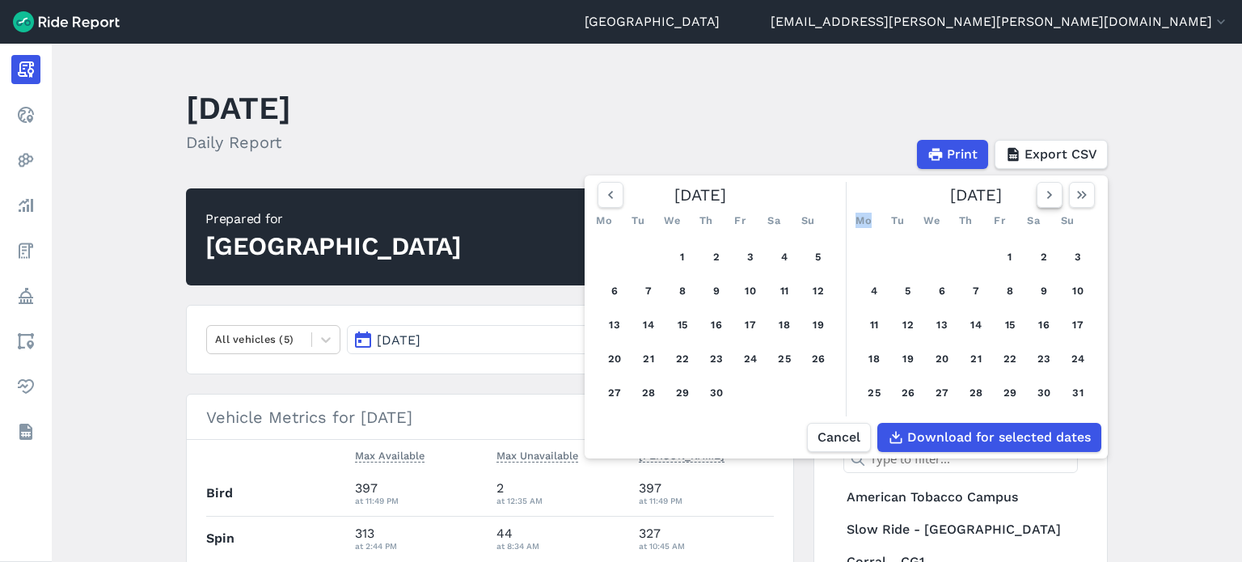
click at [1045, 203] on icon "button" at bounding box center [1050, 195] width 16 height 16
click at [1047, 198] on icon "button" at bounding box center [1050, 195] width 16 height 16
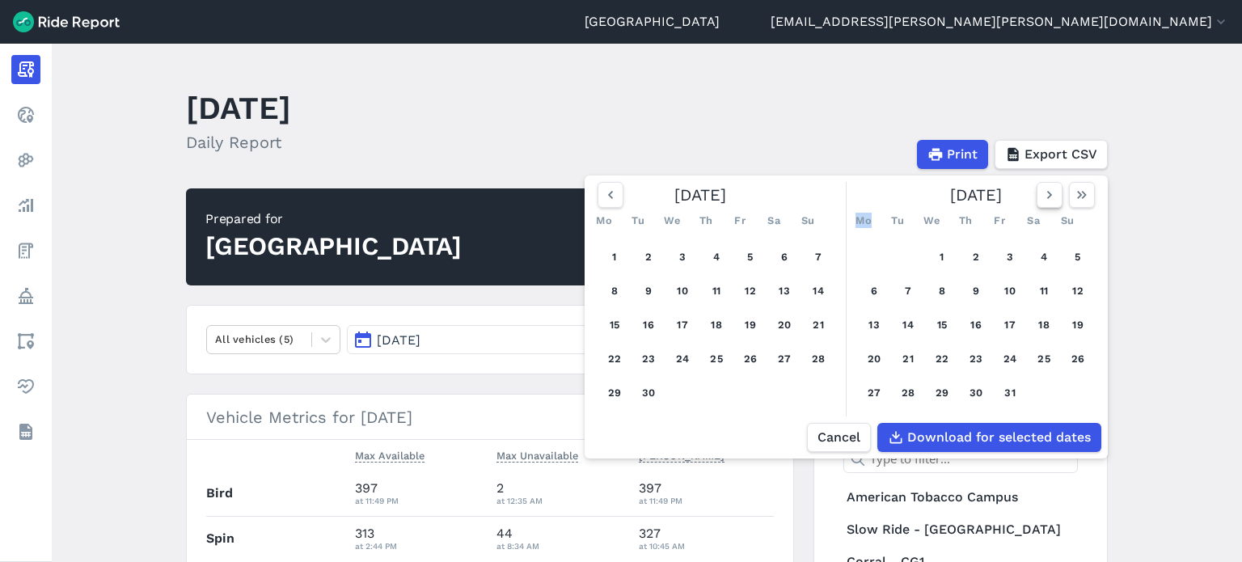
click at [1047, 198] on icon "button" at bounding box center [1050, 195] width 16 height 16
click at [865, 254] on button "1" at bounding box center [874, 257] width 26 height 26
click at [1046, 196] on icon "button" at bounding box center [1050, 195] width 16 height 16
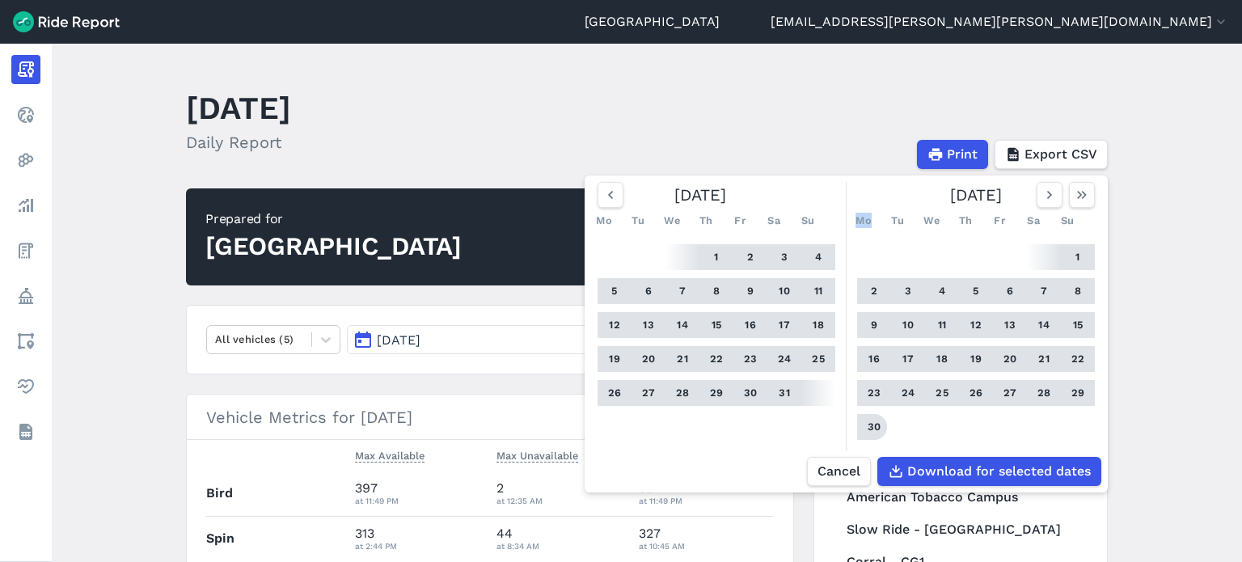
click at [874, 440] on button "30" at bounding box center [874, 427] width 26 height 26
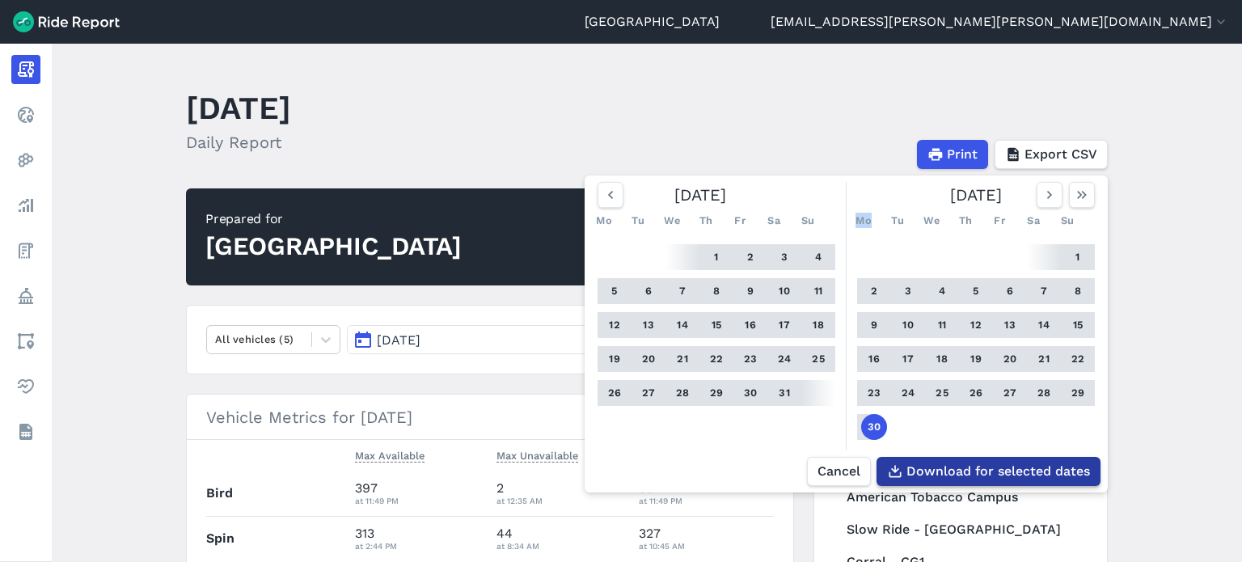
click at [932, 481] on span "Download for selected dates" at bounding box center [999, 471] width 184 height 19
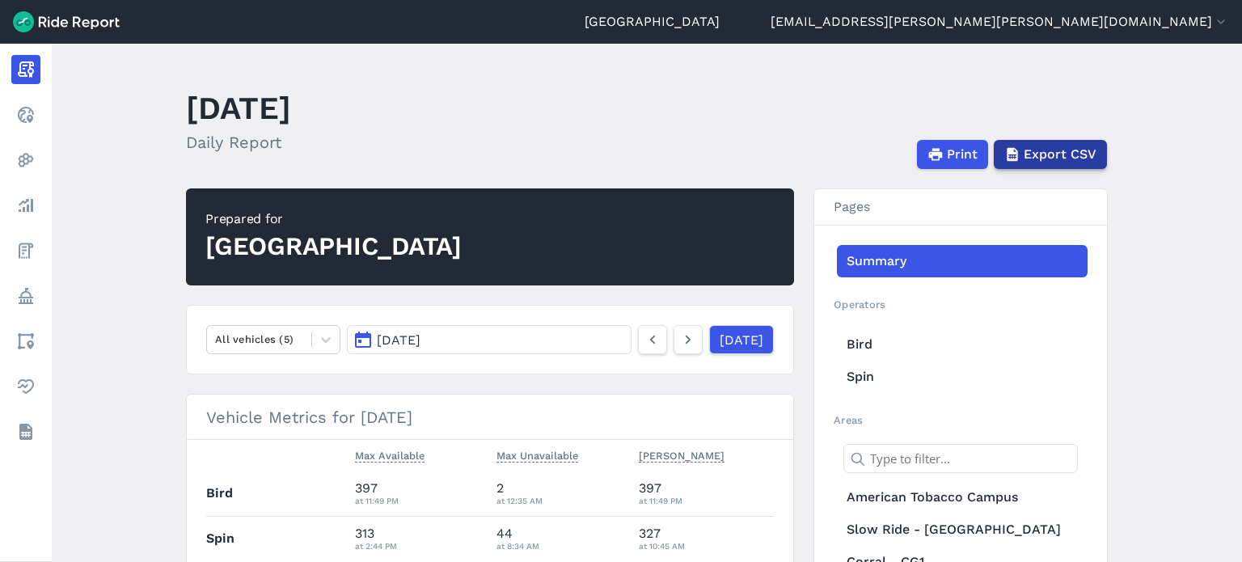
click at [1092, 150] on span "Export CSV" at bounding box center [1060, 154] width 73 height 19
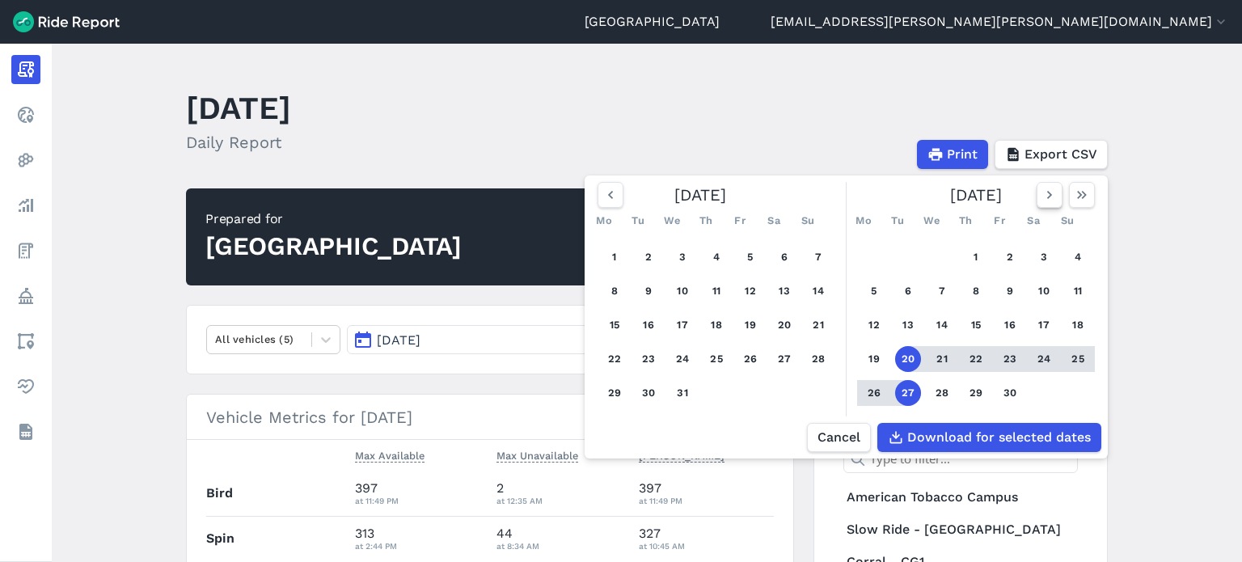
click at [1055, 193] on icon "button" at bounding box center [1050, 195] width 16 height 16
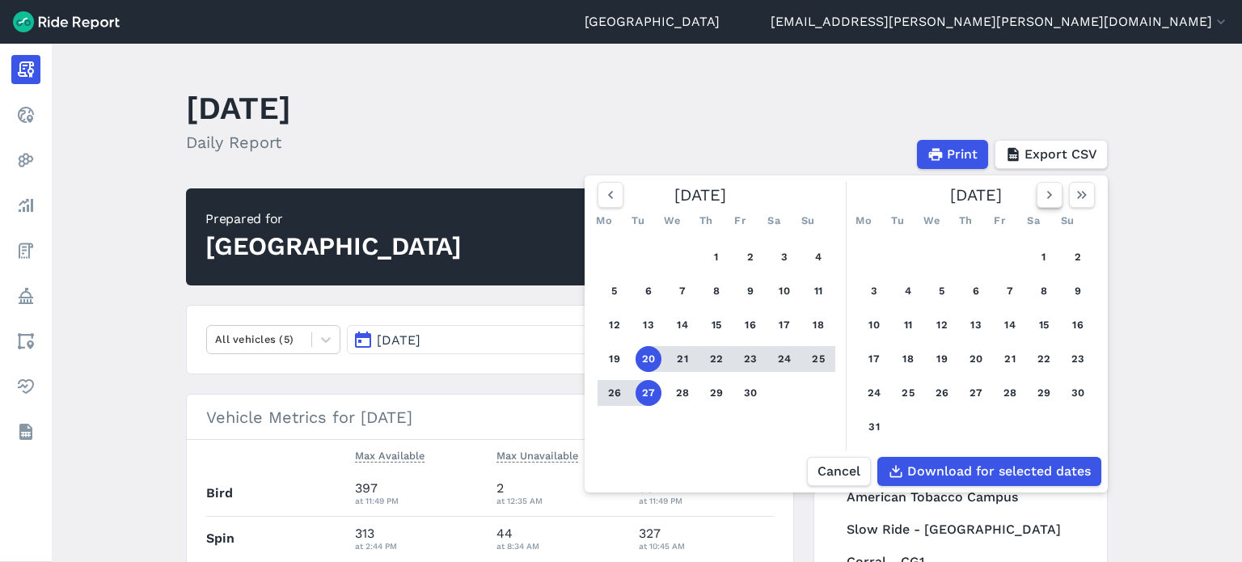
click at [1055, 193] on icon "button" at bounding box center [1050, 195] width 16 height 16
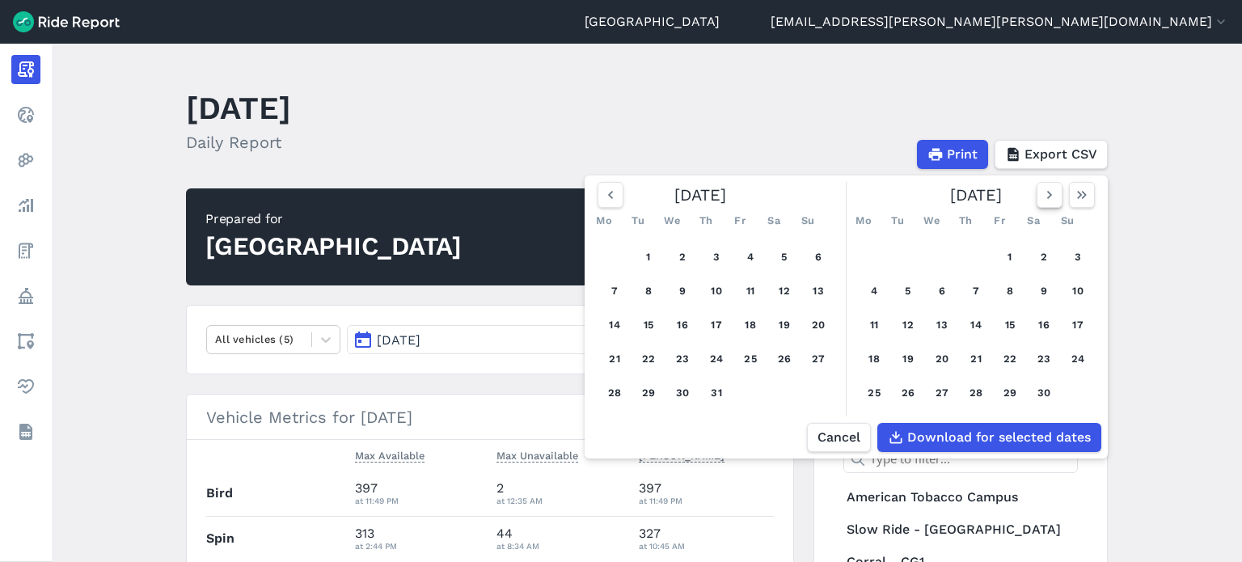
click at [1055, 193] on button "button" at bounding box center [1050, 195] width 26 height 26
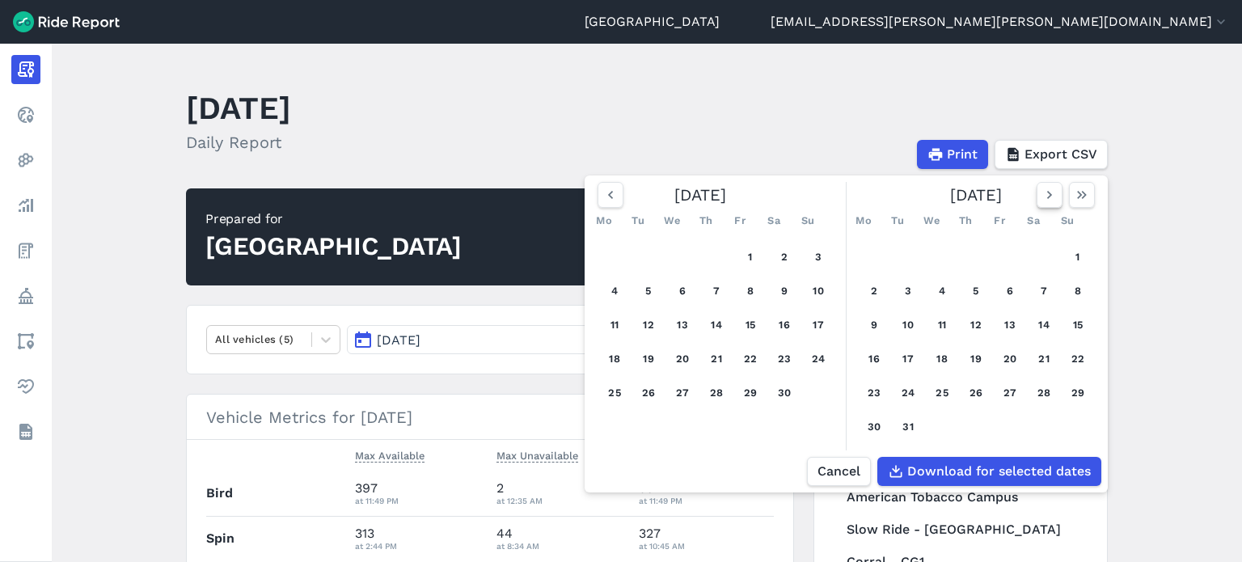
click at [1055, 193] on icon "button" at bounding box center [1050, 195] width 16 height 16
click at [1047, 200] on icon "button" at bounding box center [1050, 195] width 16 height 16
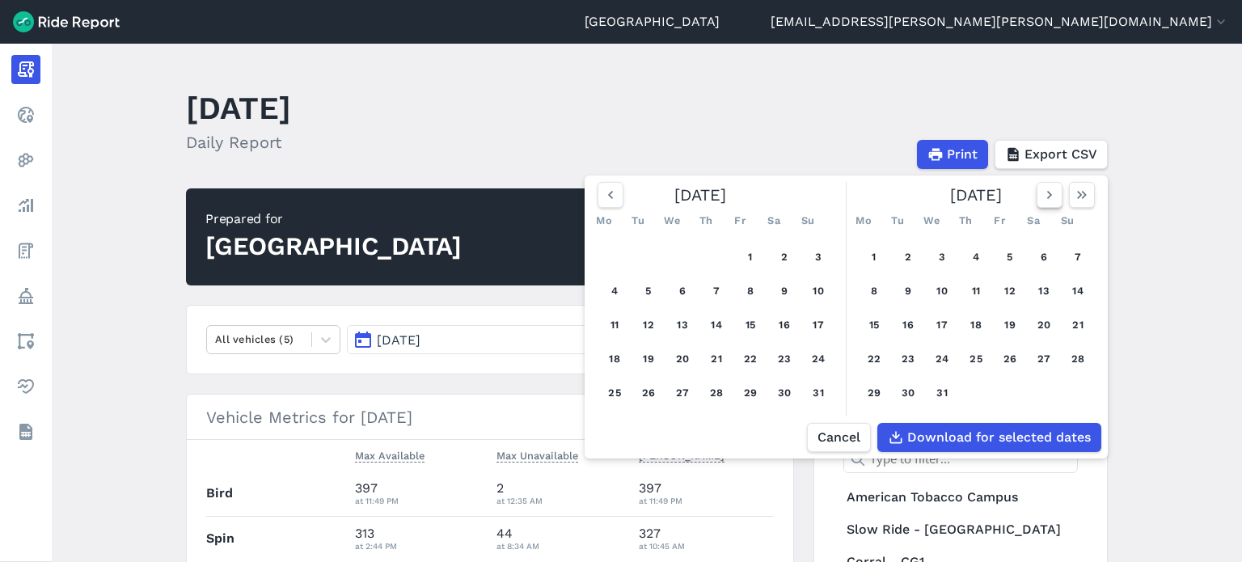
click at [1047, 200] on icon "button" at bounding box center [1050, 195] width 16 height 16
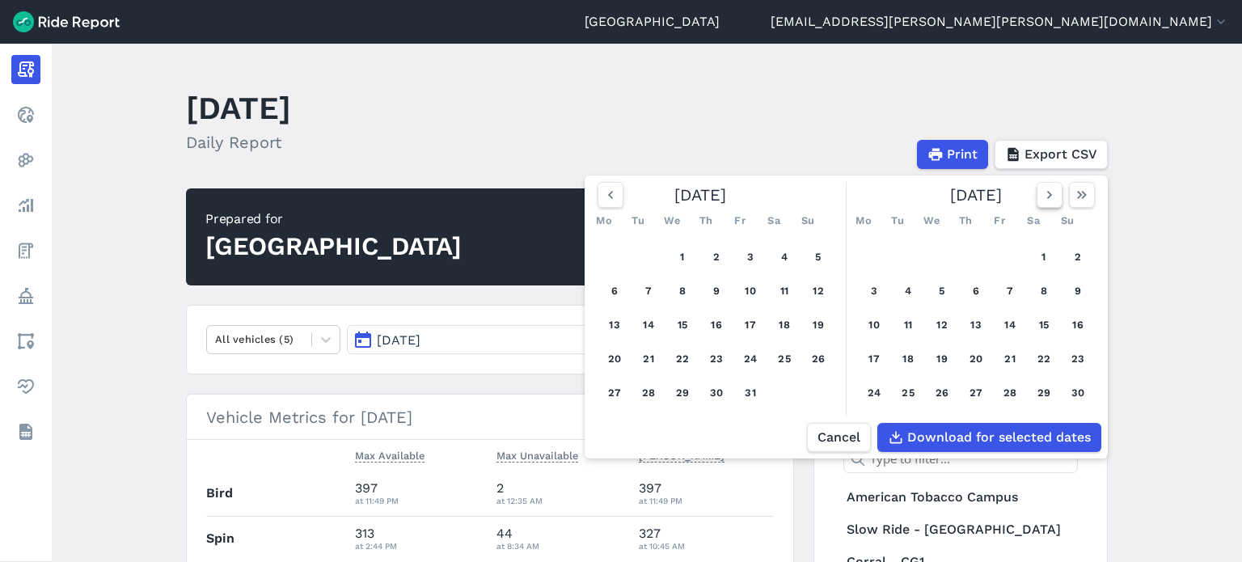
click at [1047, 200] on icon "button" at bounding box center [1050, 195] width 16 height 16
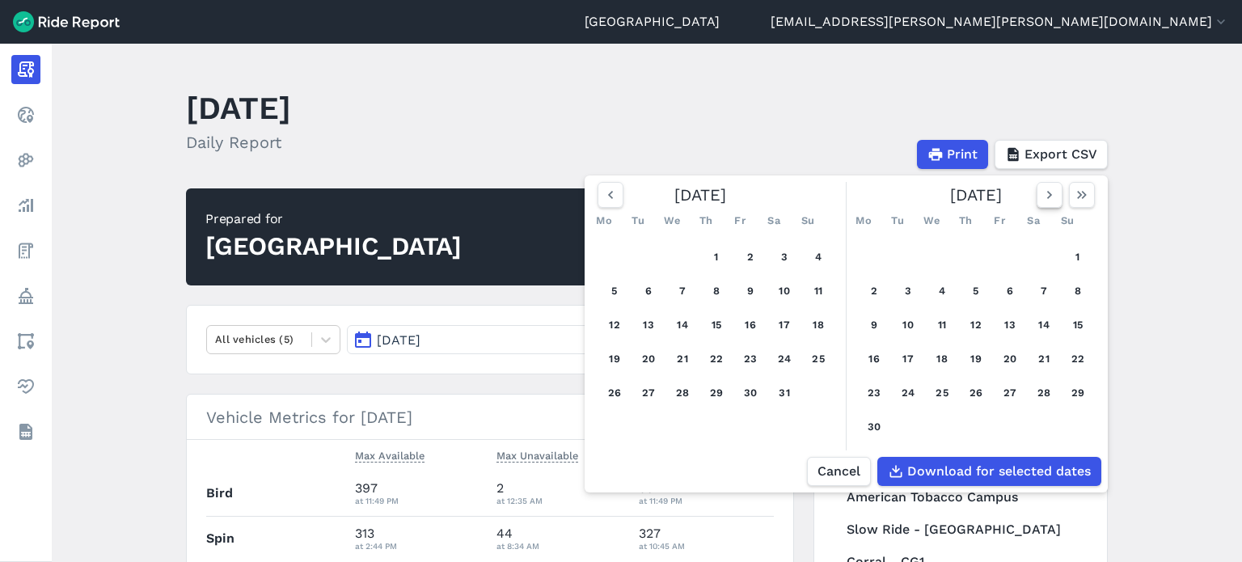
click at [1042, 203] on icon "button" at bounding box center [1050, 195] width 16 height 16
click at [904, 251] on button "1" at bounding box center [908, 257] width 26 height 26
click at [1045, 196] on icon "button" at bounding box center [1050, 195] width 16 height 16
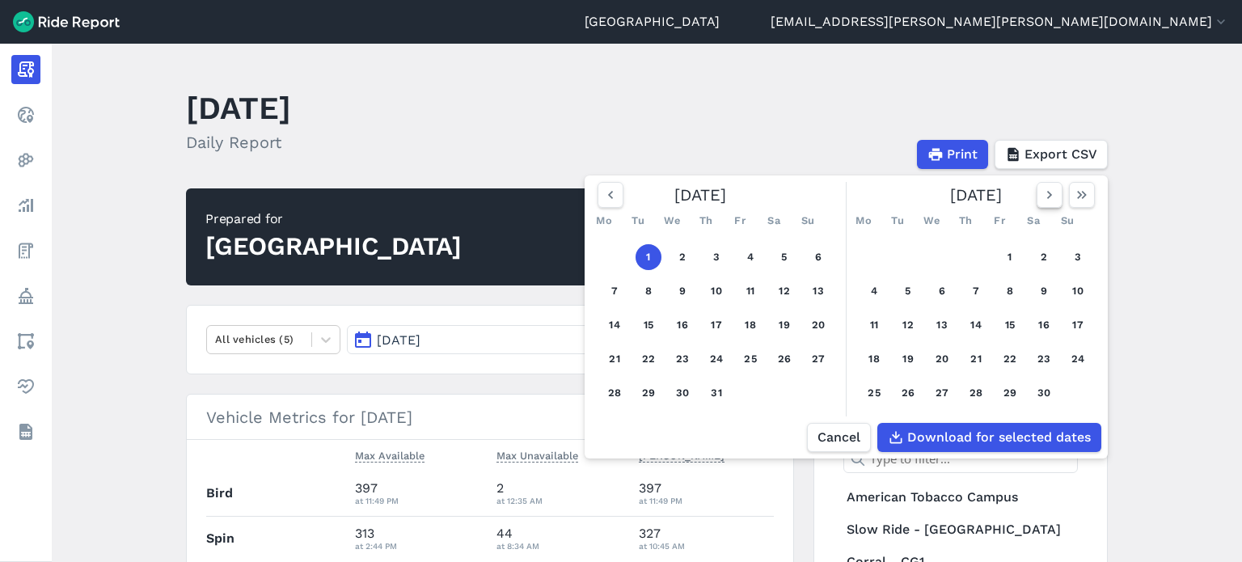
click at [1048, 203] on icon "button" at bounding box center [1050, 195] width 16 height 16
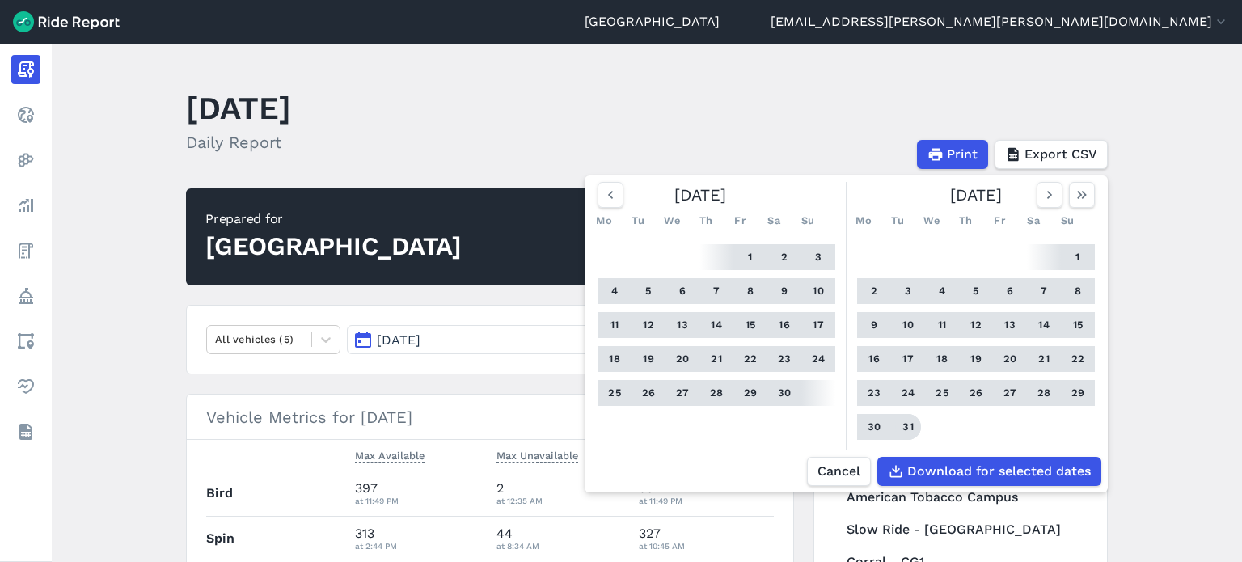
click at [904, 440] on button "31" at bounding box center [908, 427] width 26 height 26
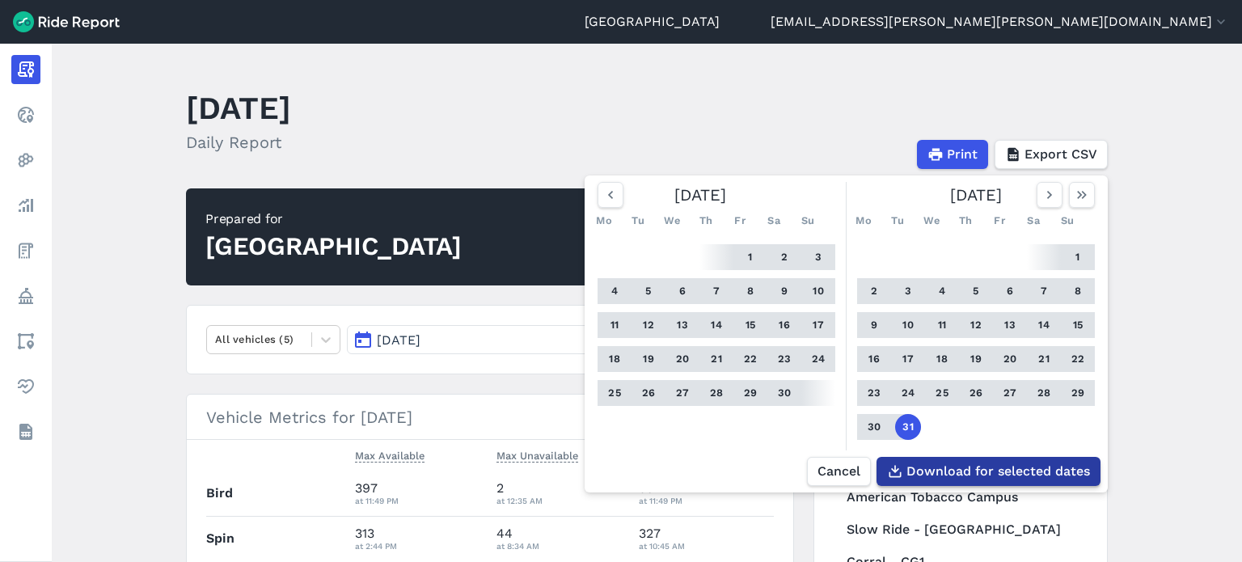
click at [938, 481] on span "Download for selected dates" at bounding box center [999, 471] width 184 height 19
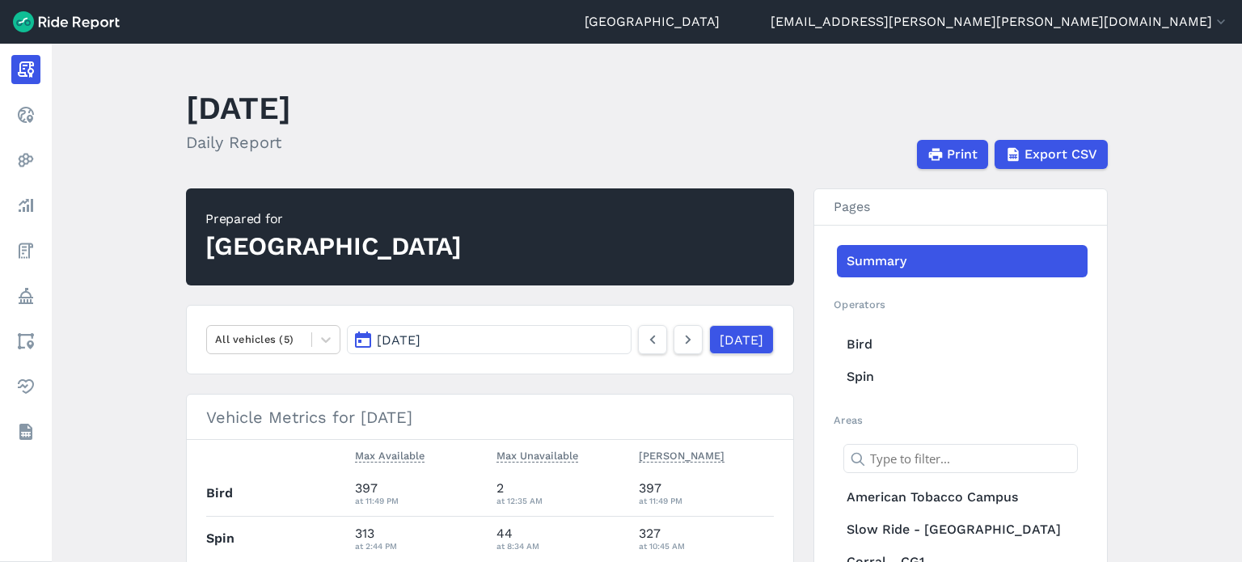
click at [1175, 216] on main "[DATE] Daily Report Print Export CSV Prepared for Durham All vehicles (5) [DATE…" at bounding box center [647, 303] width 1191 height 519
click at [1061, 157] on span "Export CSV" at bounding box center [1060, 154] width 73 height 19
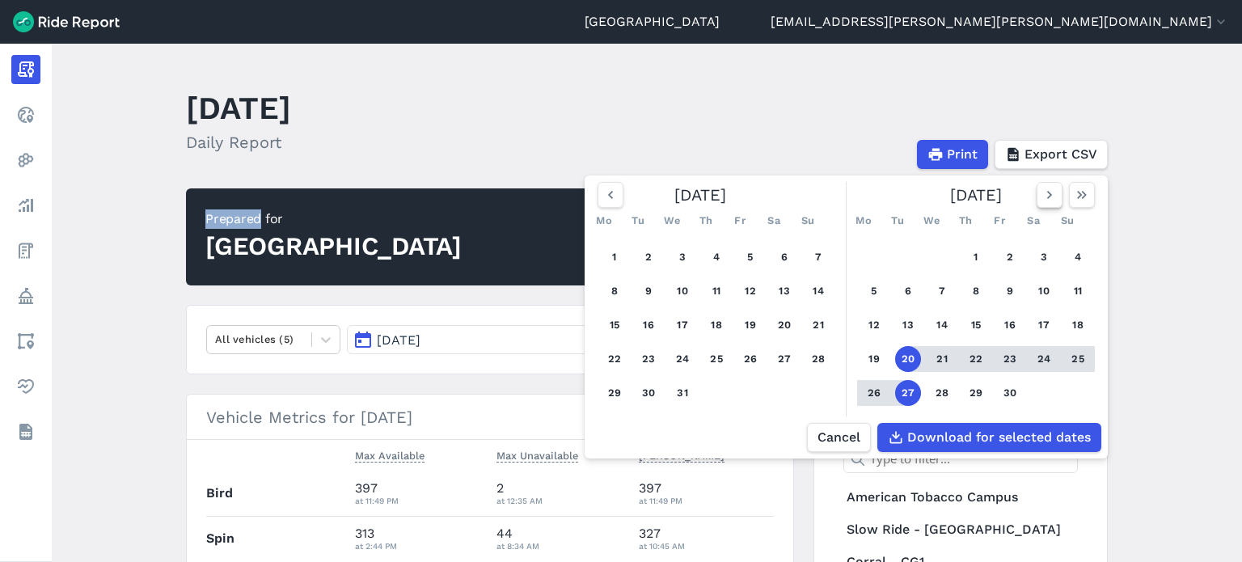
click at [1056, 191] on button "button" at bounding box center [1050, 195] width 26 height 26
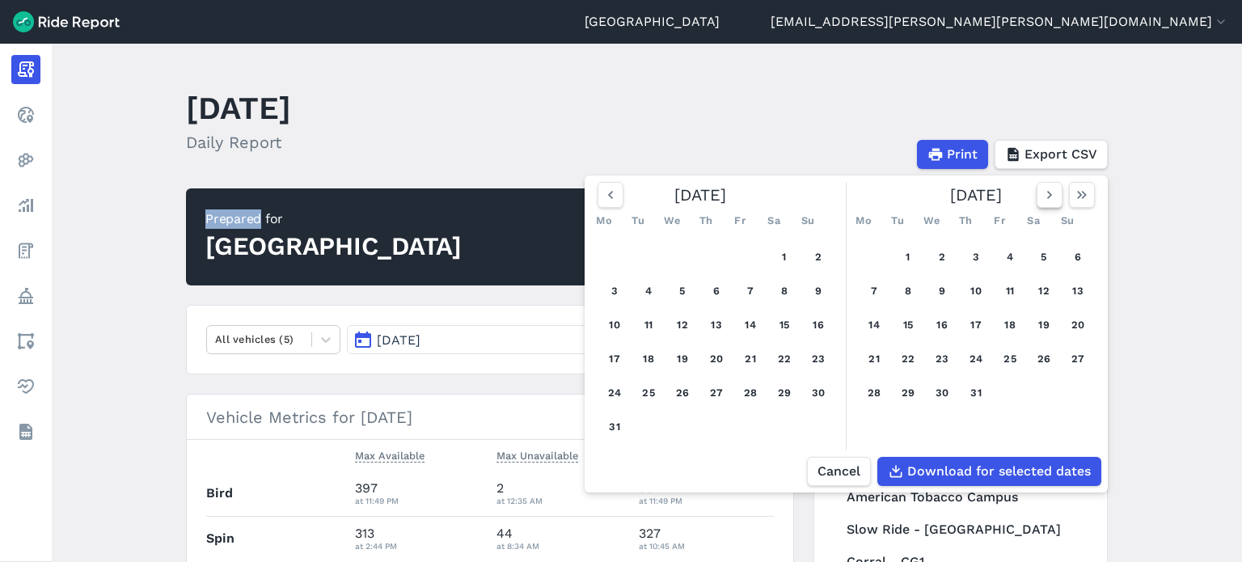
click at [1056, 191] on button "button" at bounding box center [1050, 195] width 26 height 26
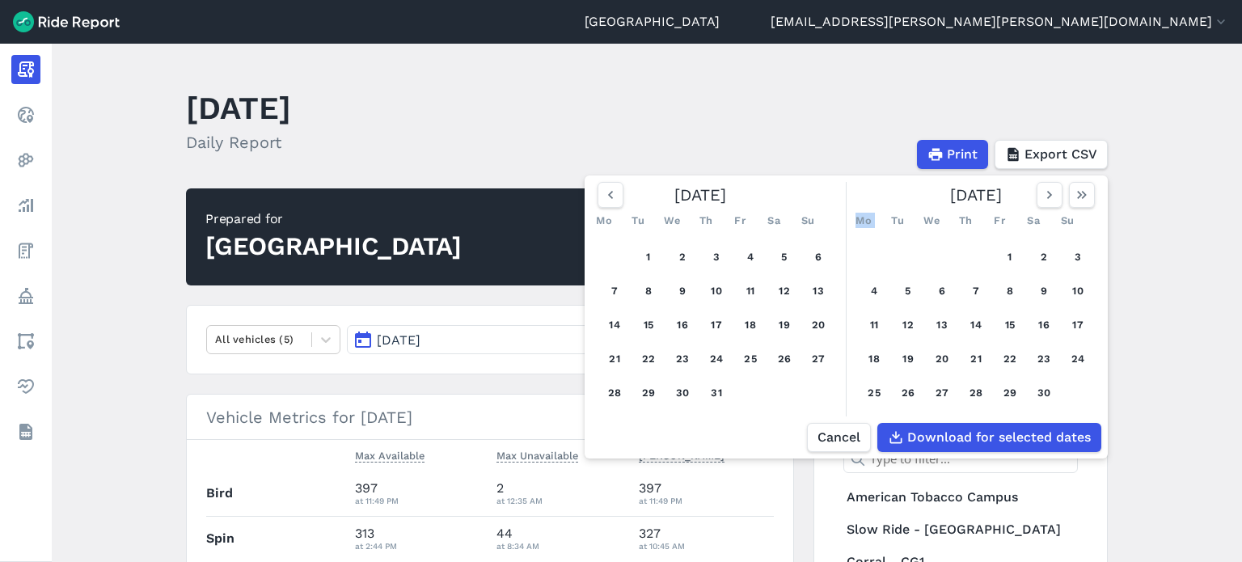
click at [1055, 191] on div "[DATE]" at bounding box center [976, 195] width 251 height 26
click at [1048, 203] on icon "button" at bounding box center [1050, 195] width 16 height 16
click at [1048, 212] on div "Mo Tu We Th Fr Sa Su" at bounding box center [976, 221] width 251 height 26
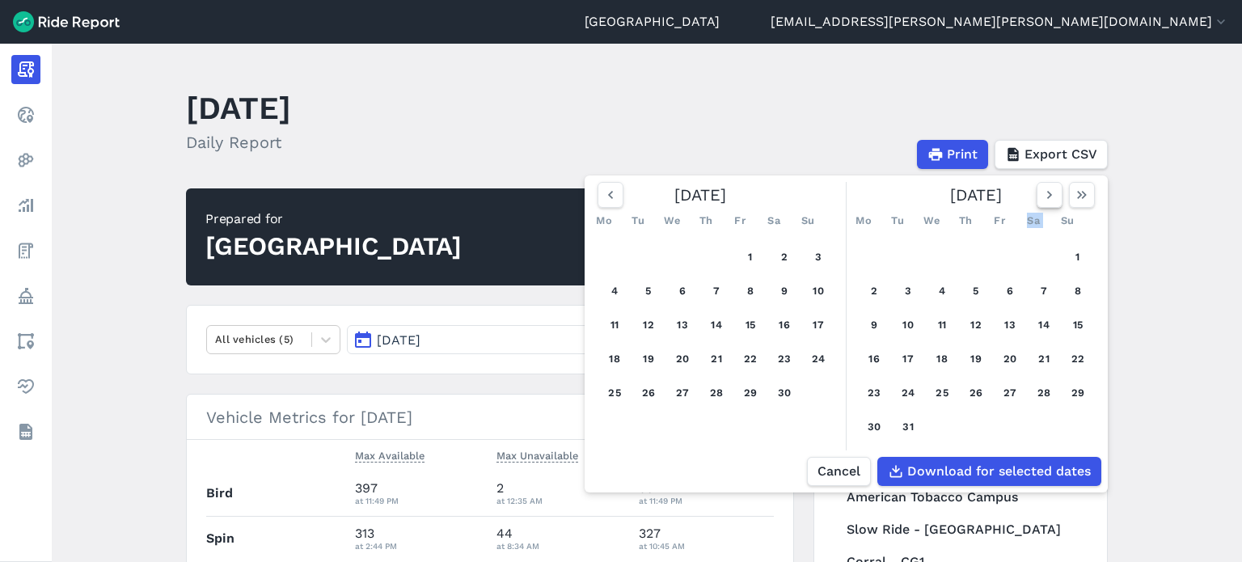
click at [1048, 212] on div "Mo Tu We Th Fr Sa Su" at bounding box center [976, 221] width 251 height 26
click at [1048, 198] on use "button" at bounding box center [1050, 195] width 5 height 8
click at [1046, 198] on icon "button" at bounding box center [1050, 195] width 16 height 16
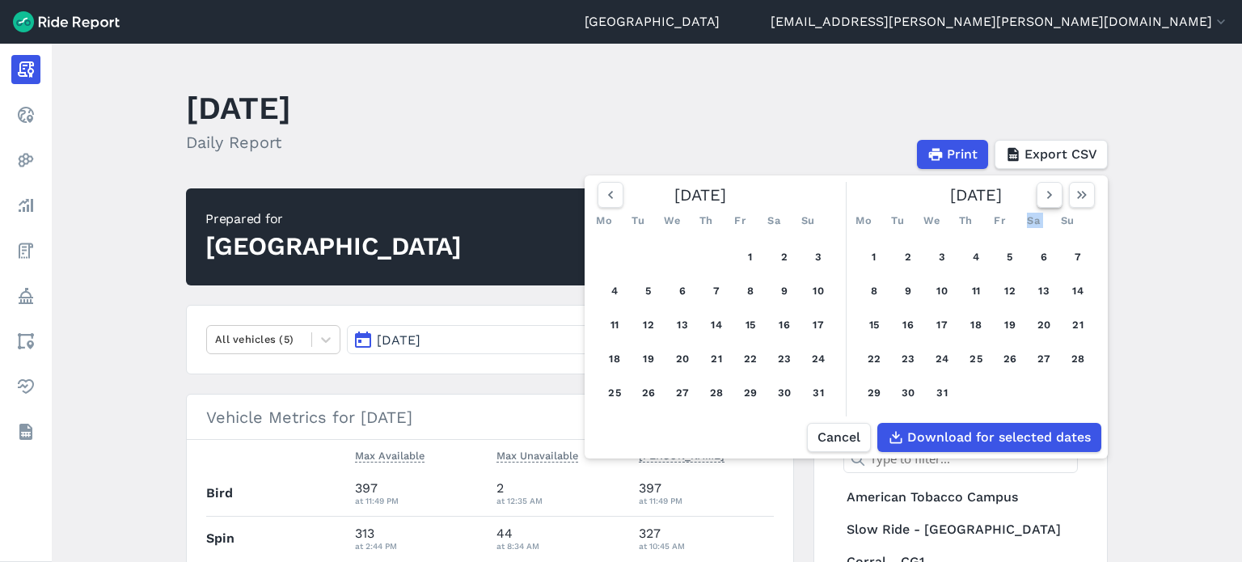
click at [1048, 198] on use "button" at bounding box center [1050, 195] width 5 height 8
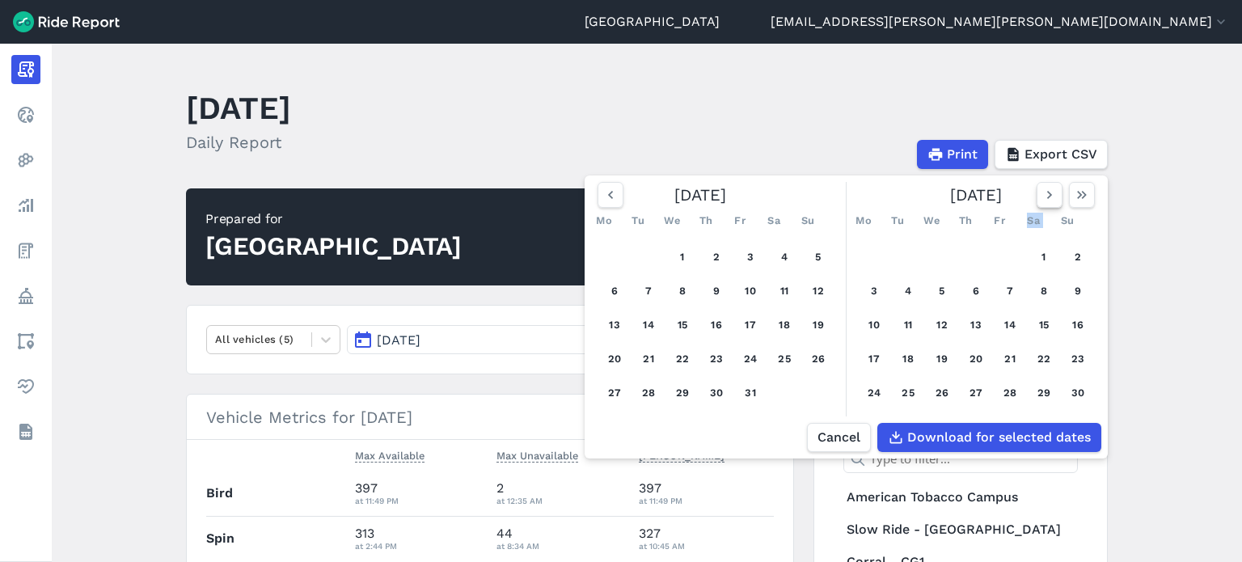
click at [1048, 198] on use "button" at bounding box center [1050, 195] width 5 height 8
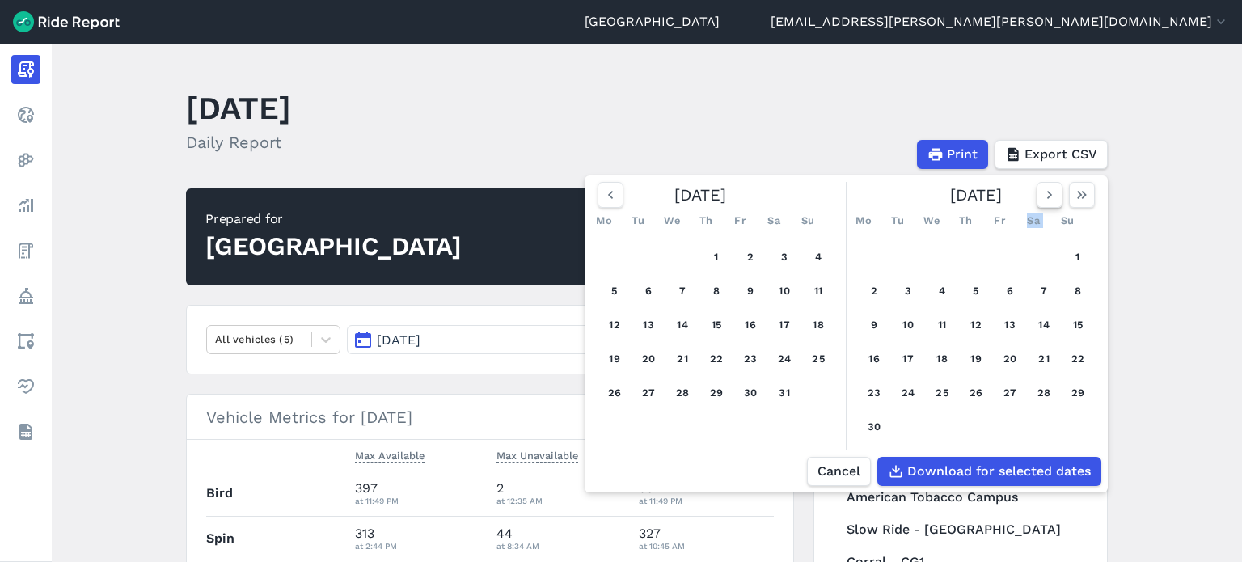
click at [1045, 198] on icon "button" at bounding box center [1050, 195] width 16 height 16
click at [1048, 198] on use "button" at bounding box center [1050, 195] width 5 height 8
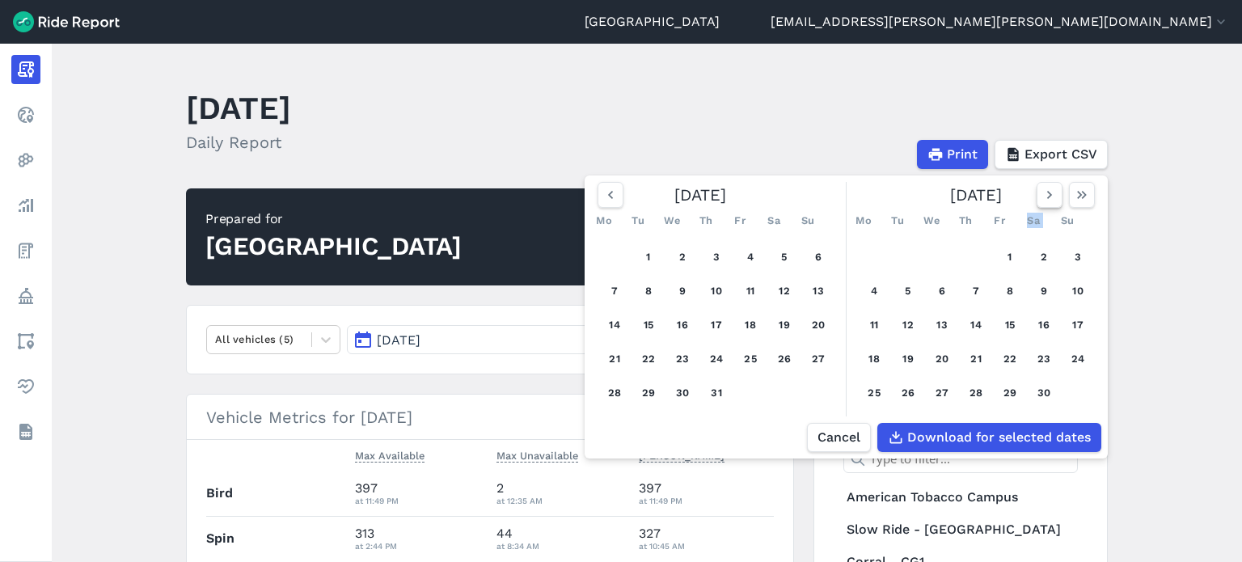
click at [1045, 198] on icon "button" at bounding box center [1050, 195] width 16 height 16
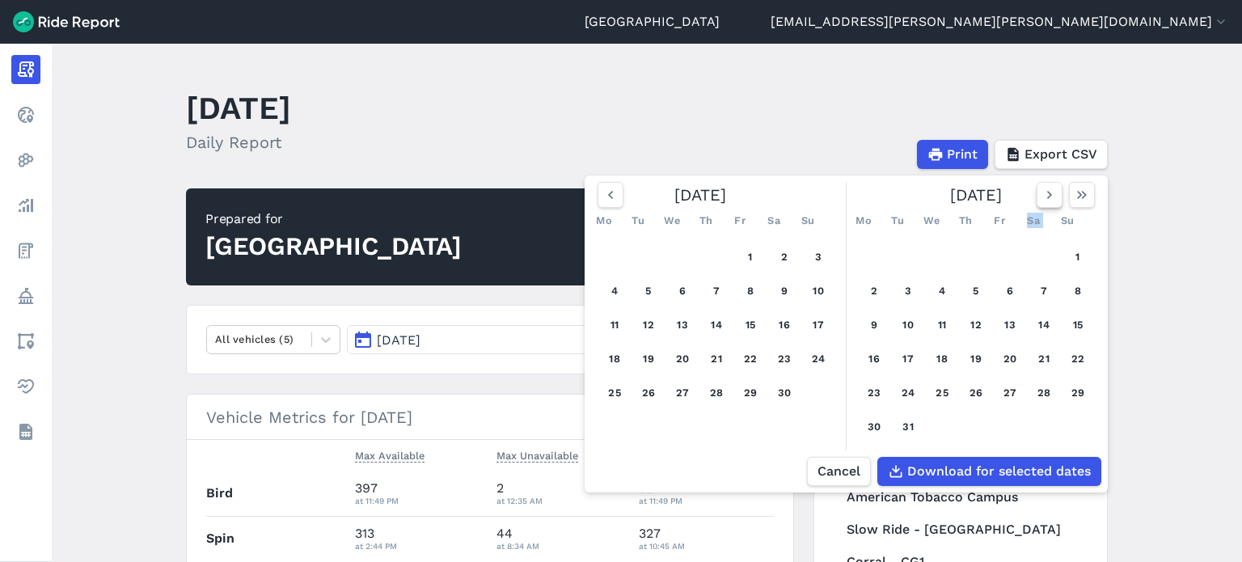
click at [1045, 198] on icon "button" at bounding box center [1050, 195] width 16 height 16
click at [939, 252] on button "1" at bounding box center [942, 257] width 26 height 26
click at [1053, 199] on icon "button" at bounding box center [1050, 195] width 16 height 16
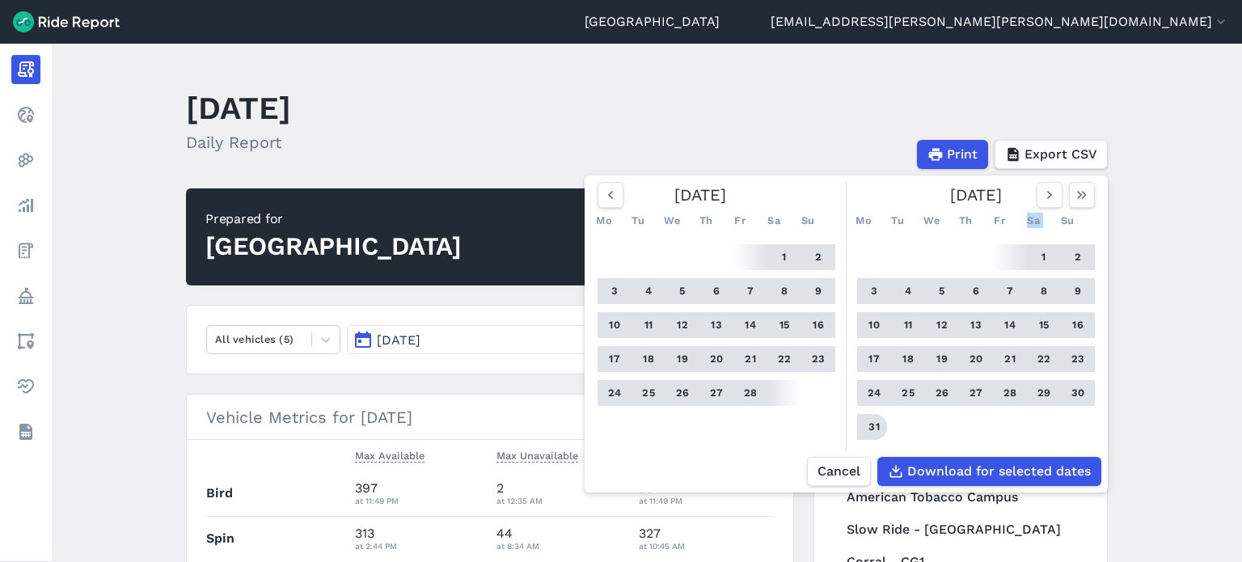
click at [874, 427] on button "31" at bounding box center [874, 427] width 26 height 26
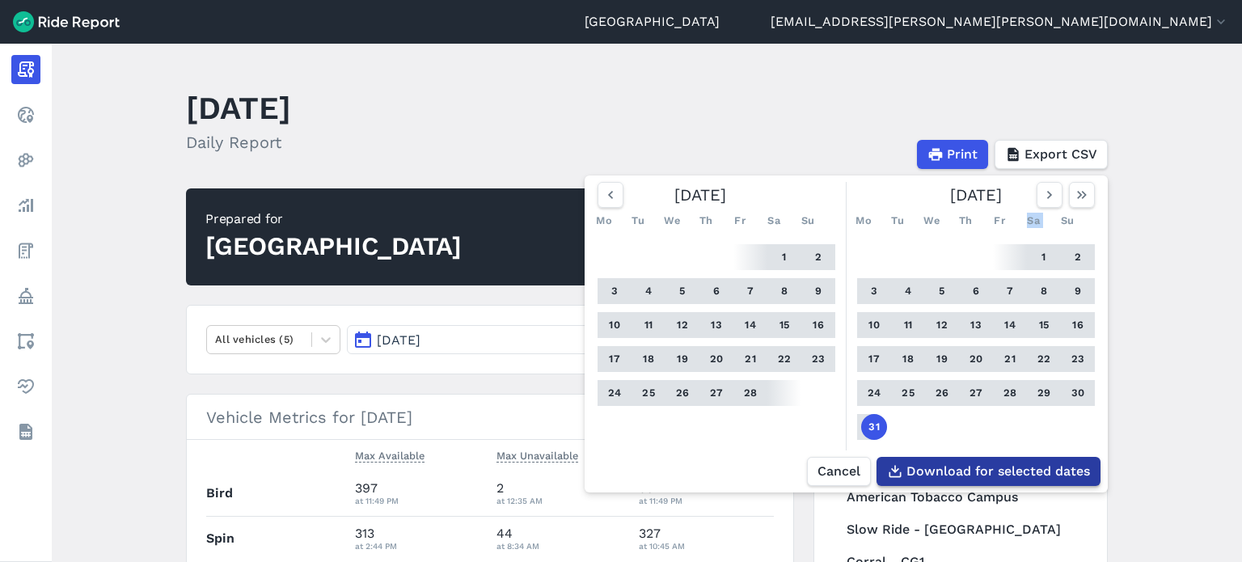
click at [934, 465] on span "Download for selected dates" at bounding box center [999, 471] width 184 height 19
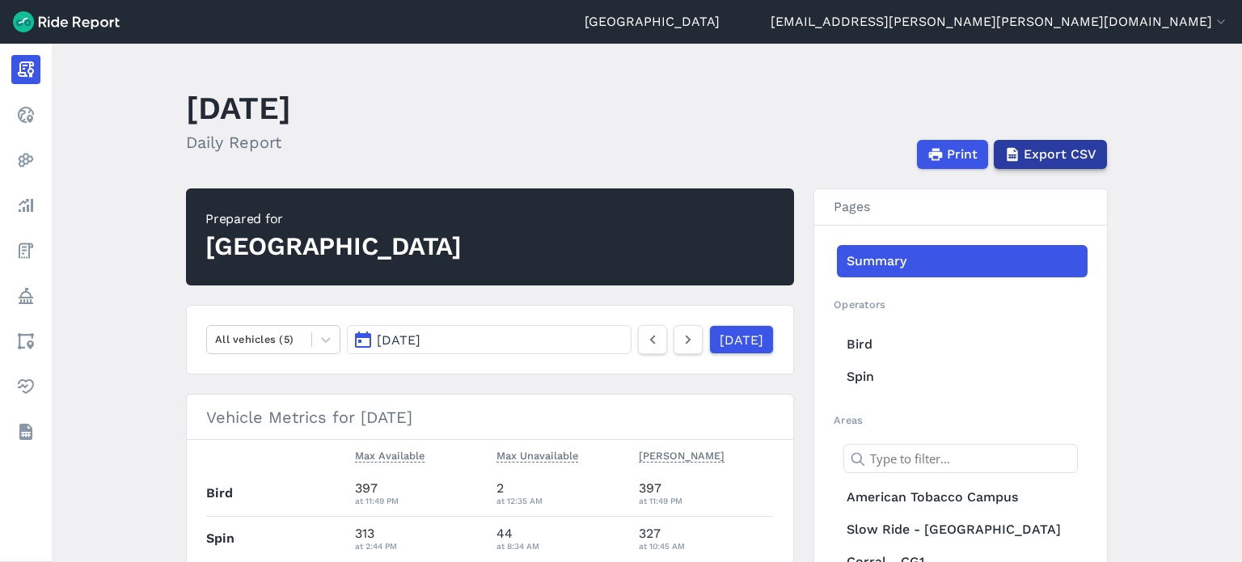
click at [1042, 154] on span "Export CSV" at bounding box center [1060, 154] width 73 height 19
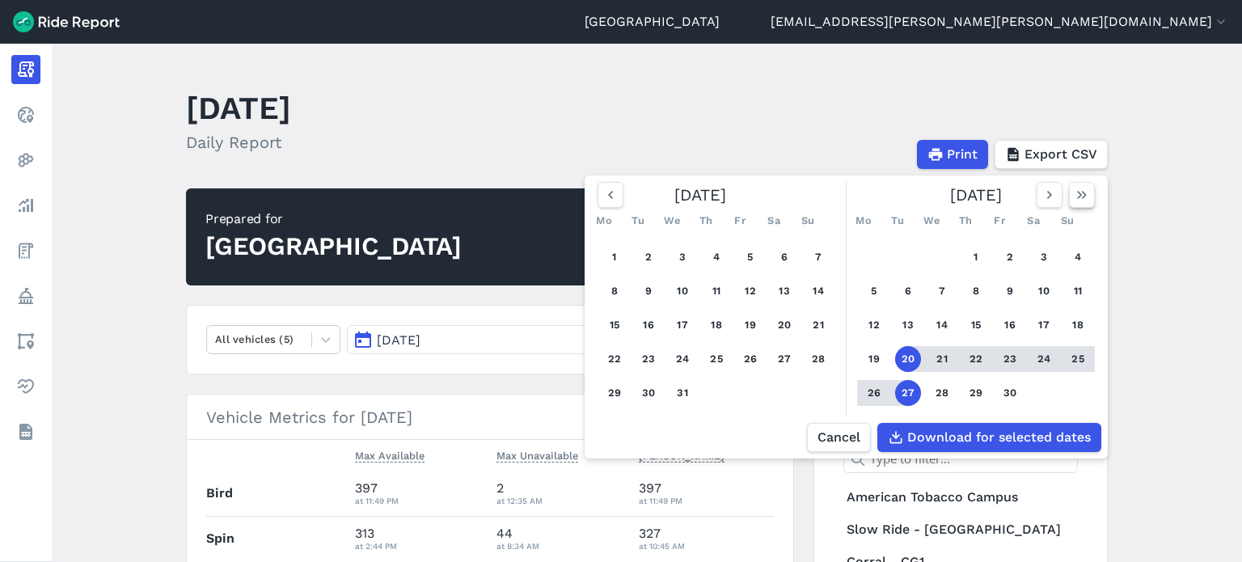
click at [1074, 193] on icon "button" at bounding box center [1082, 195] width 16 height 16
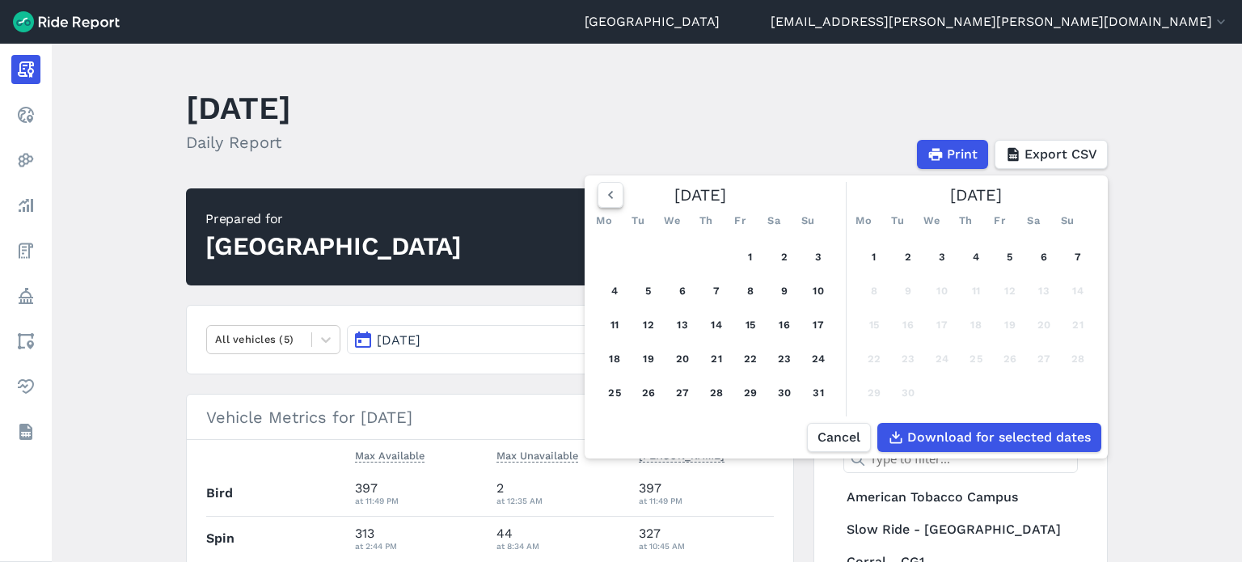
click at [618, 196] on button "button" at bounding box center [611, 195] width 26 height 26
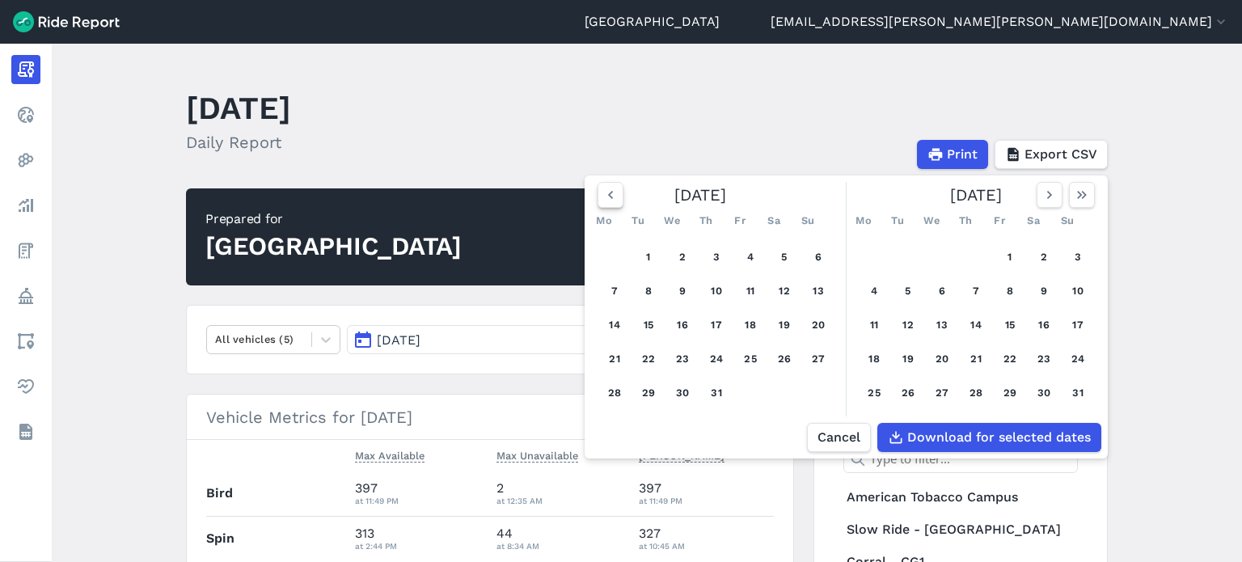
click at [615, 193] on icon "button" at bounding box center [611, 195] width 16 height 16
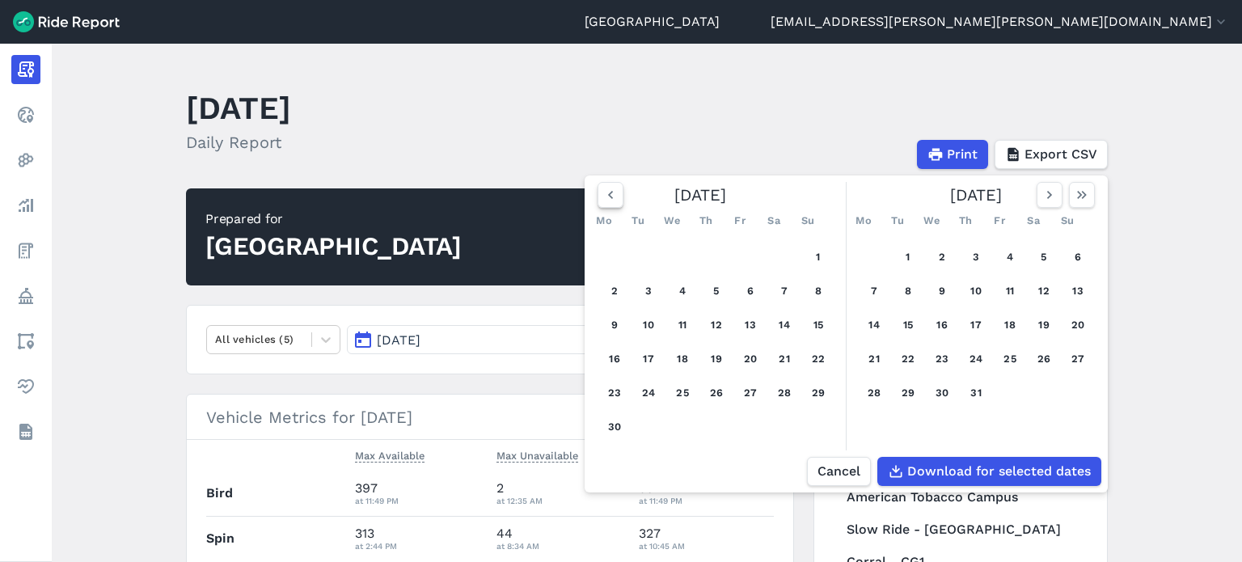
click at [615, 193] on icon "button" at bounding box center [611, 195] width 16 height 16
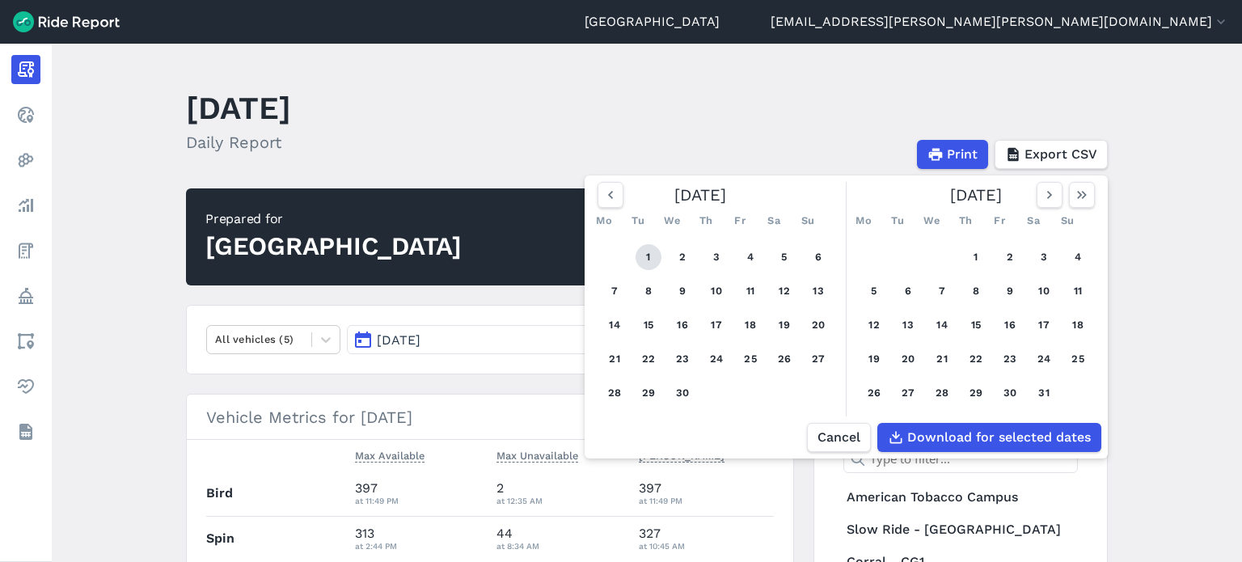
click at [647, 255] on button "1" at bounding box center [649, 257] width 26 height 26
click at [1045, 197] on icon "button" at bounding box center [1050, 195] width 16 height 16
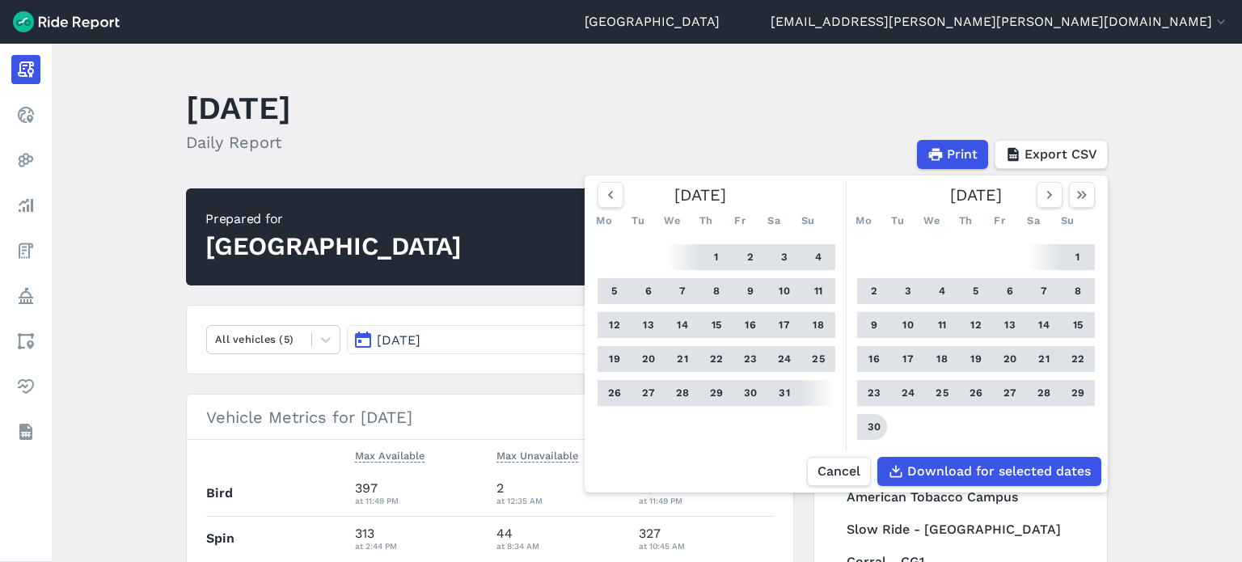
click at [874, 427] on button "30" at bounding box center [874, 427] width 26 height 26
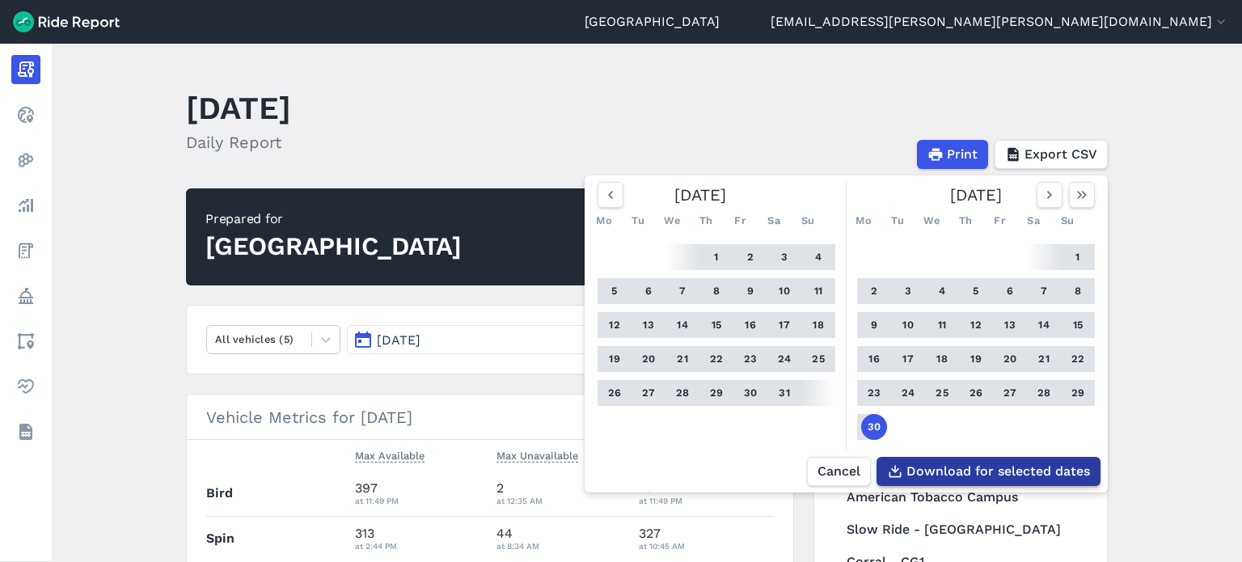
click at [947, 473] on span "Download for selected dates" at bounding box center [999, 471] width 184 height 19
